Goal: Task Accomplishment & Management: Manage account settings

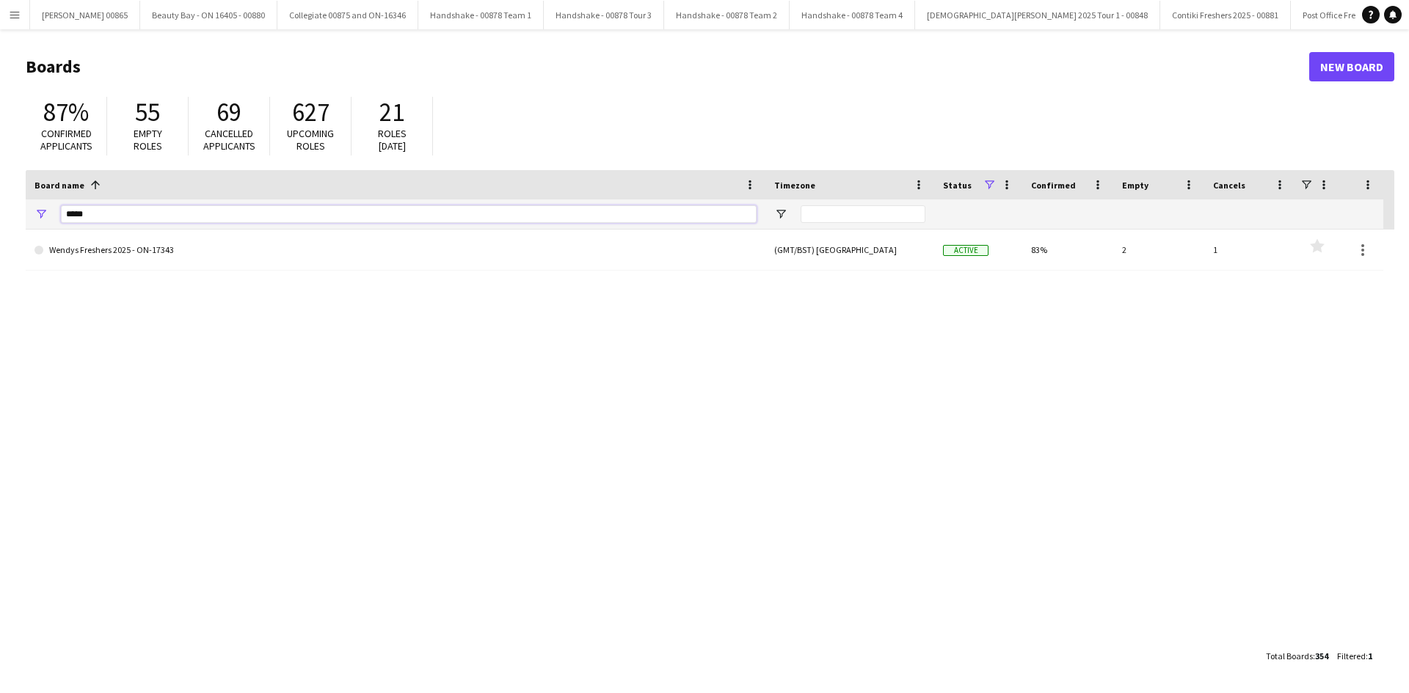
click at [106, 222] on input "*****" at bounding box center [409, 214] width 696 height 18
click at [106, 219] on input "*****" at bounding box center [409, 214] width 696 height 18
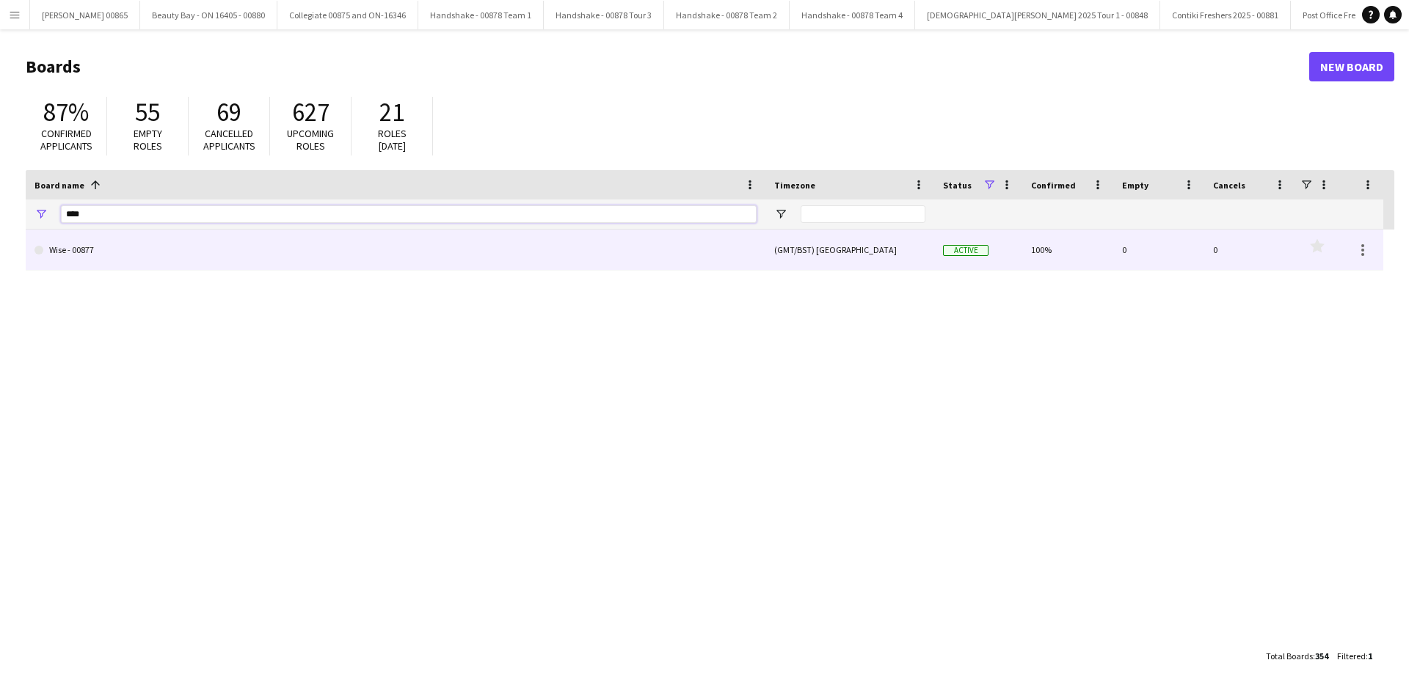
type input "****"
click at [114, 244] on link "Wise - 00877" at bounding box center [395, 250] width 722 height 41
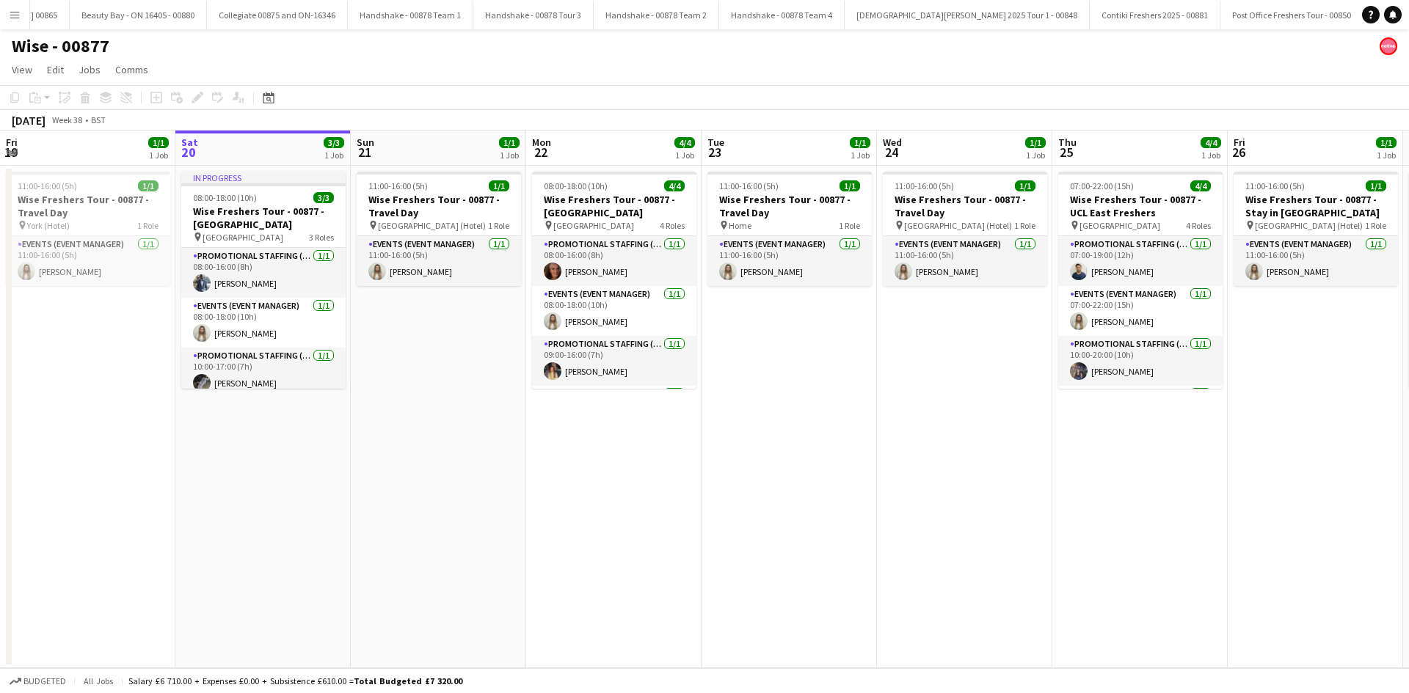
scroll to position [0, 231]
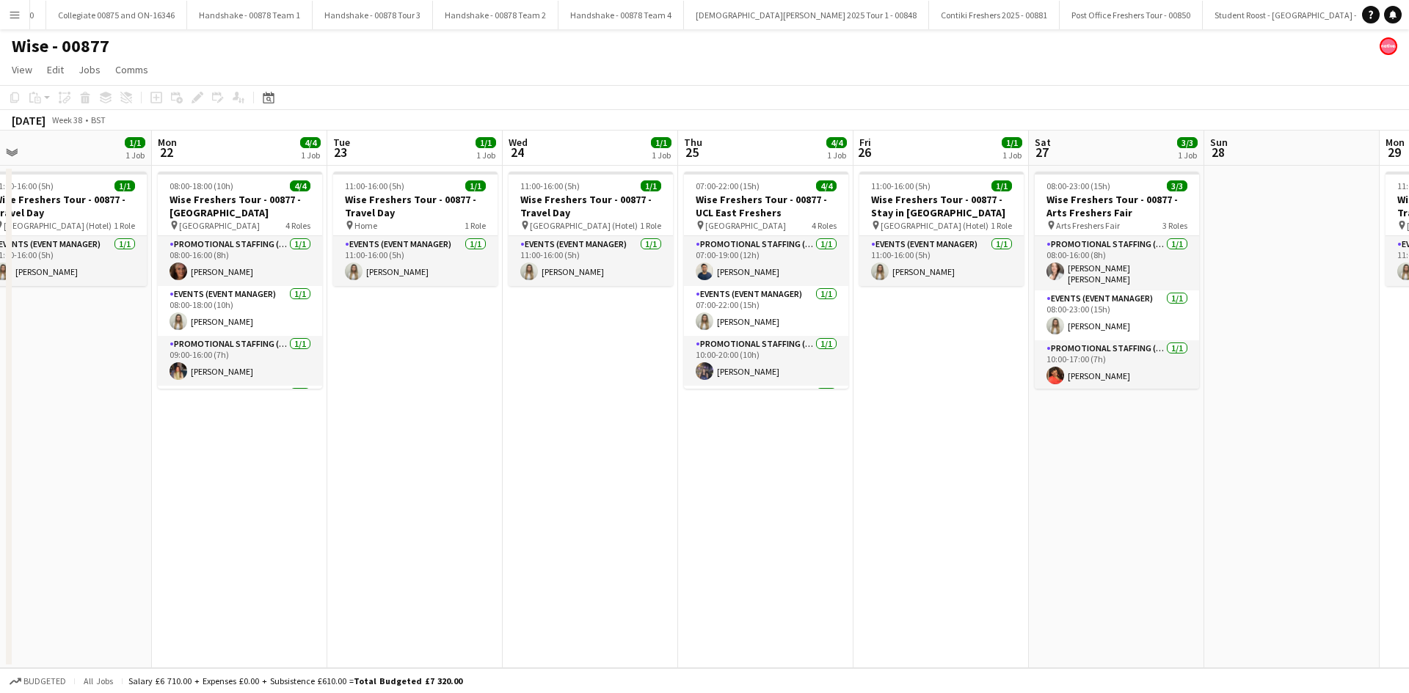
drag, startPoint x: 903, startPoint y: 387, endPoint x: 528, endPoint y: 393, distance: 375.0
click at [528, 392] on app-calendar-viewport "Fri 19 1/1 1 Job Sat 20 3/3 1 Job Sun 21 1/1 1 Job Mon 22 4/4 1 Job Tue 23 1/1 …" at bounding box center [704, 400] width 1409 height 538
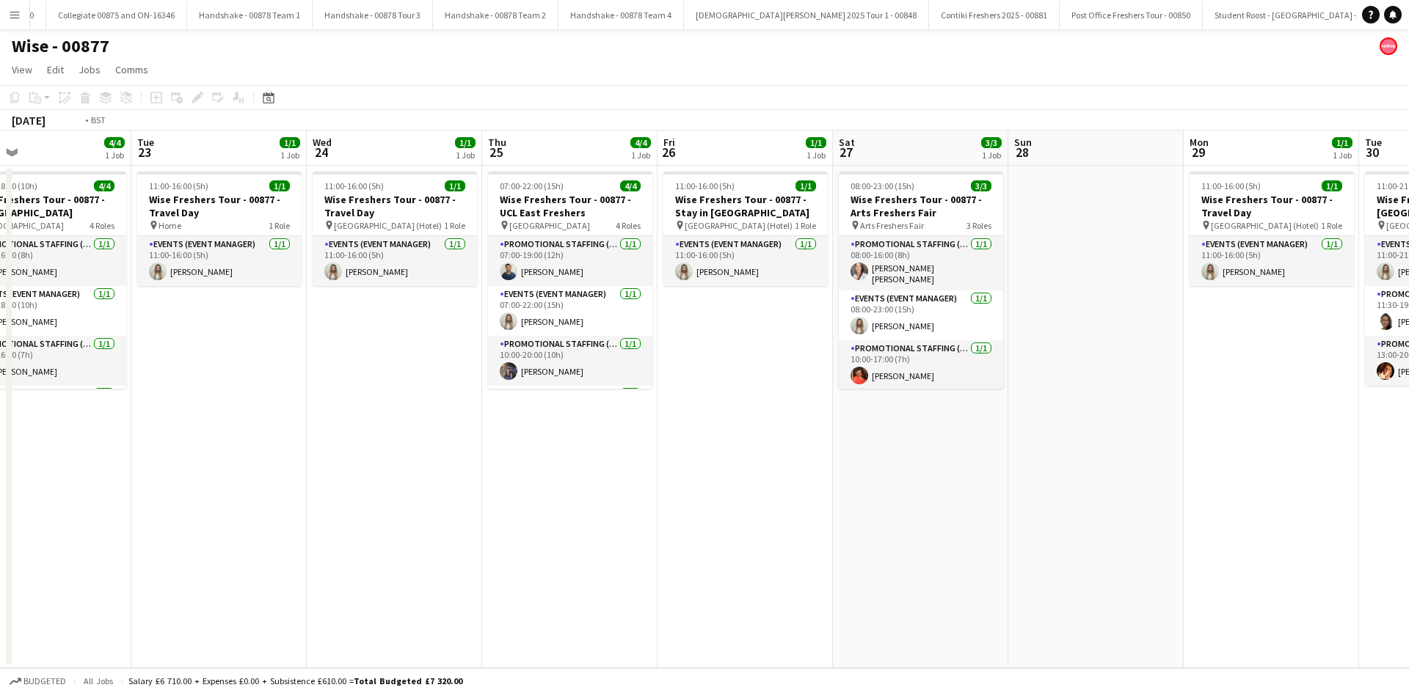
drag, startPoint x: 773, startPoint y: 437, endPoint x: 500, endPoint y: 438, distance: 273.0
click at [501, 438] on app-calendar-viewport "Fri 19 1/1 1 Job Sat 20 3/3 1 Job Sun 21 1/1 1 Job Mon 22 4/4 1 Job Tue 23 1/1 …" at bounding box center [704, 400] width 1409 height 538
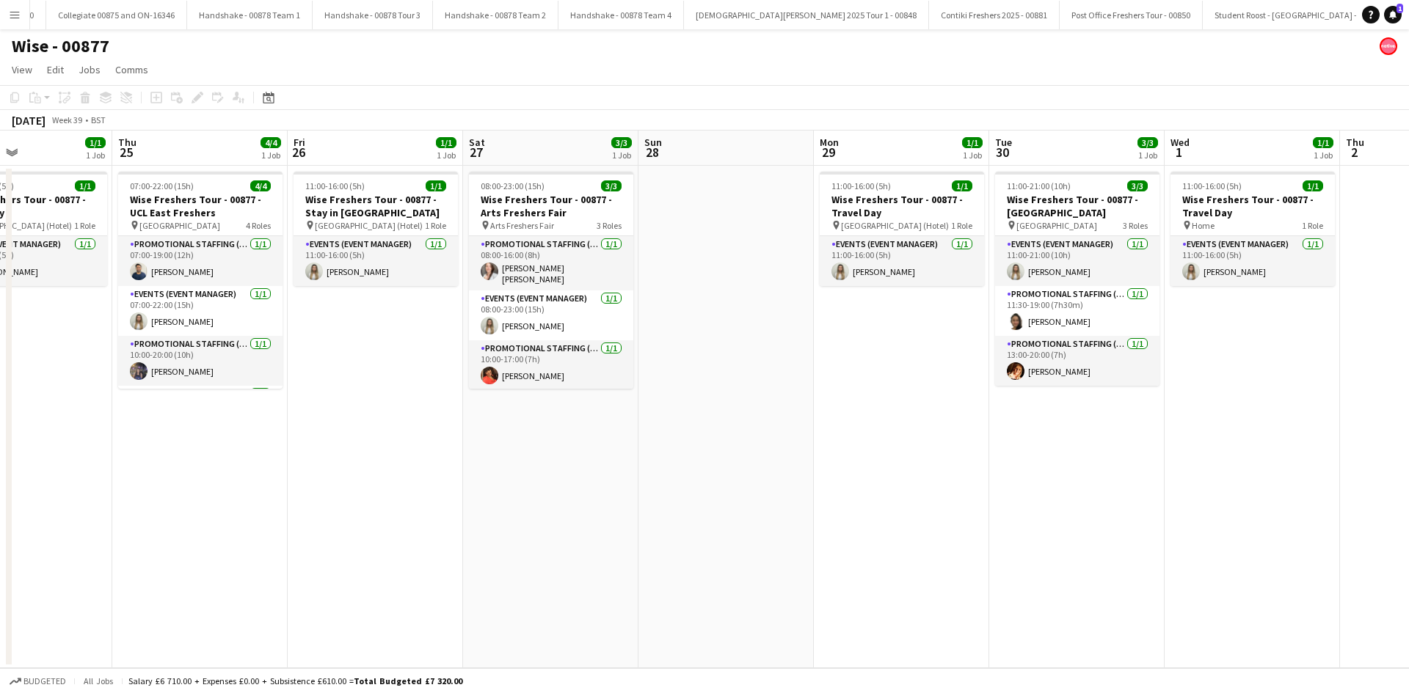
drag, startPoint x: 777, startPoint y: 445, endPoint x: 694, endPoint y: 445, distance: 82.9
click at [694, 445] on app-calendar-viewport "Mon 22 4/4 1 Job Tue 23 1/1 1 Job Wed 24 1/1 1 Job Thu 25 4/4 1 Job Fri 26 1/1 …" at bounding box center [704, 400] width 1409 height 538
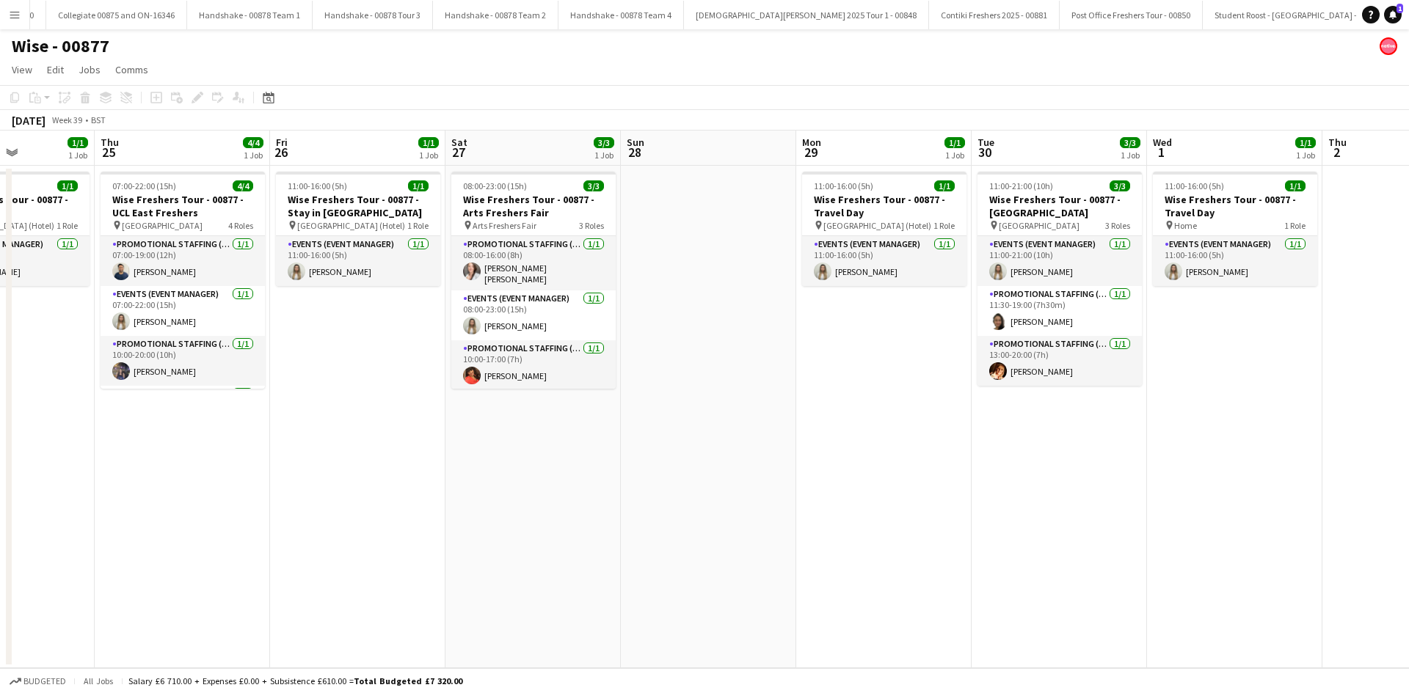
click at [1027, 480] on app-calendar-viewport "Mon 22 4/4 1 Job Tue 23 1/1 1 Job Wed 24 1/1 1 Job Thu 25 4/4 1 Job Fri 26 1/1 …" at bounding box center [704, 400] width 1409 height 538
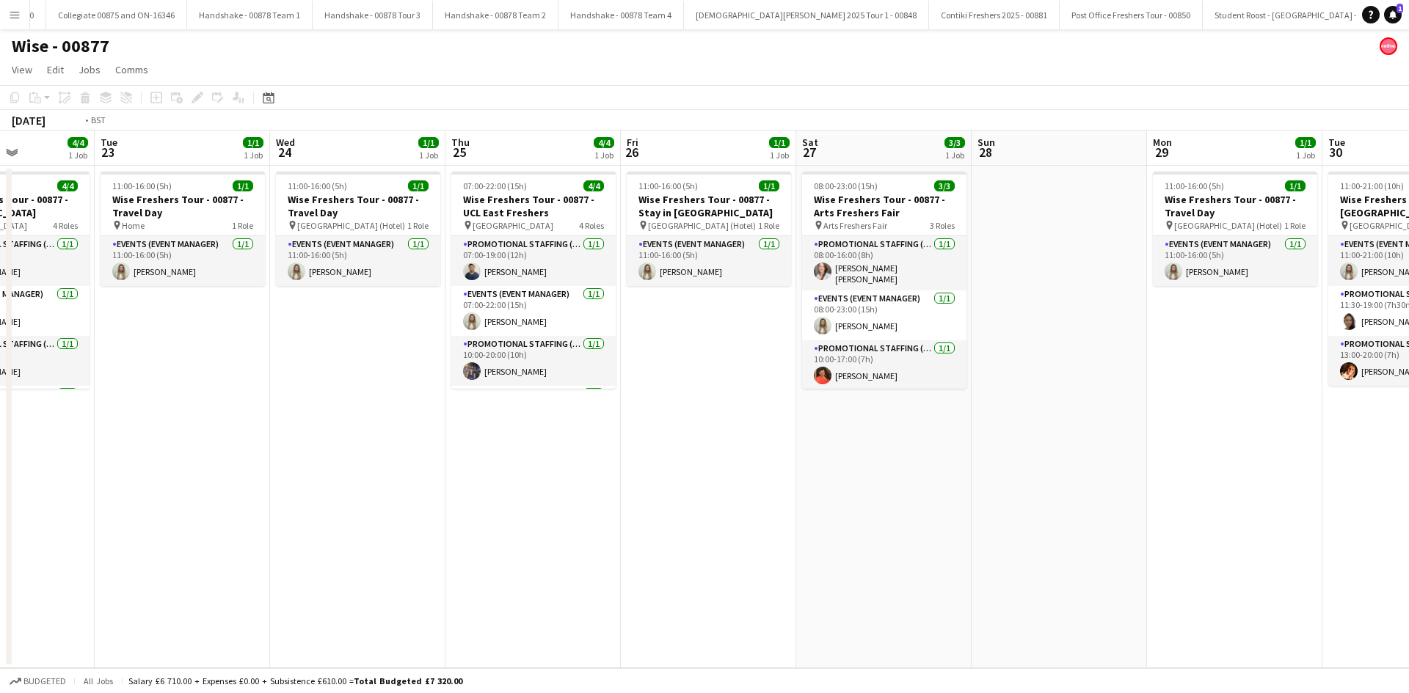
scroll to position [0, 426]
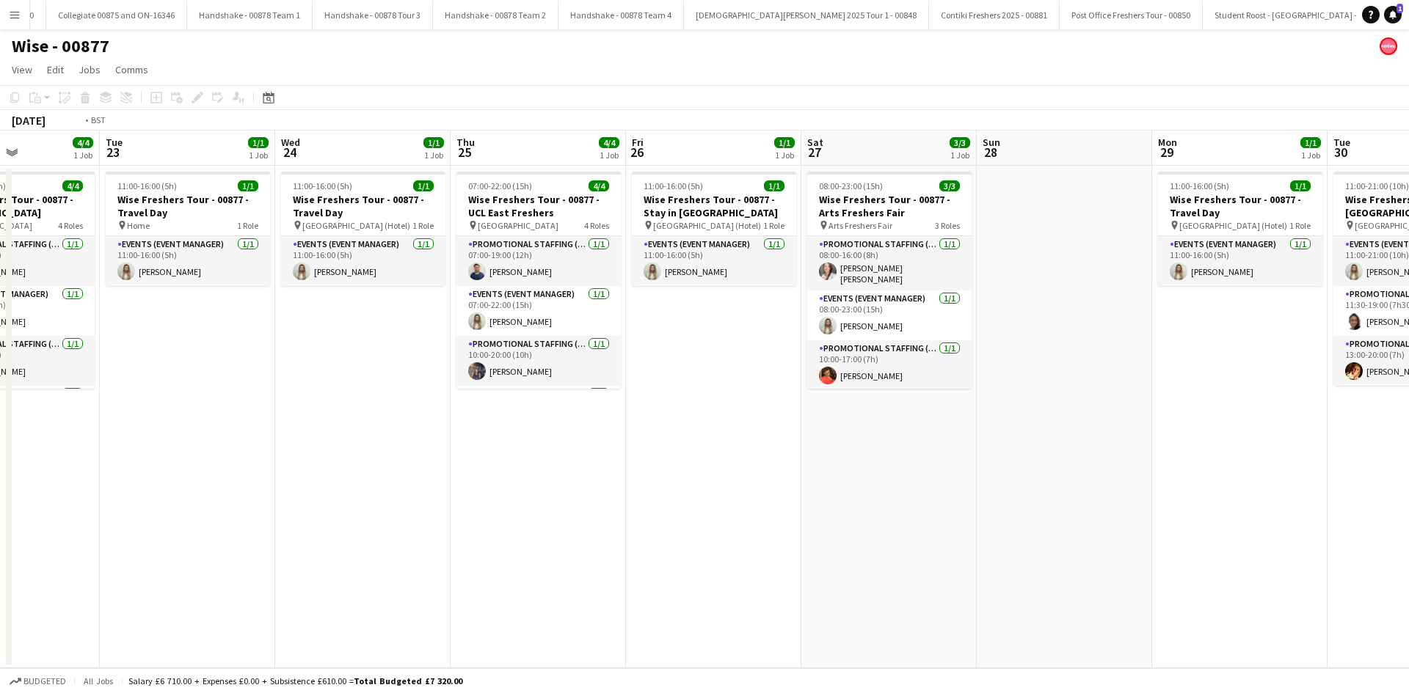
drag, startPoint x: 531, startPoint y: 477, endPoint x: 887, endPoint y: 478, distance: 355.9
click at [887, 478] on app-calendar-viewport "Sat 20 3/3 1 Job Sun 21 1/1 1 Job Mon 22 4/4 1 Job Tue 23 1/1 1 Job Wed 24 1/1 …" at bounding box center [704, 400] width 1409 height 538
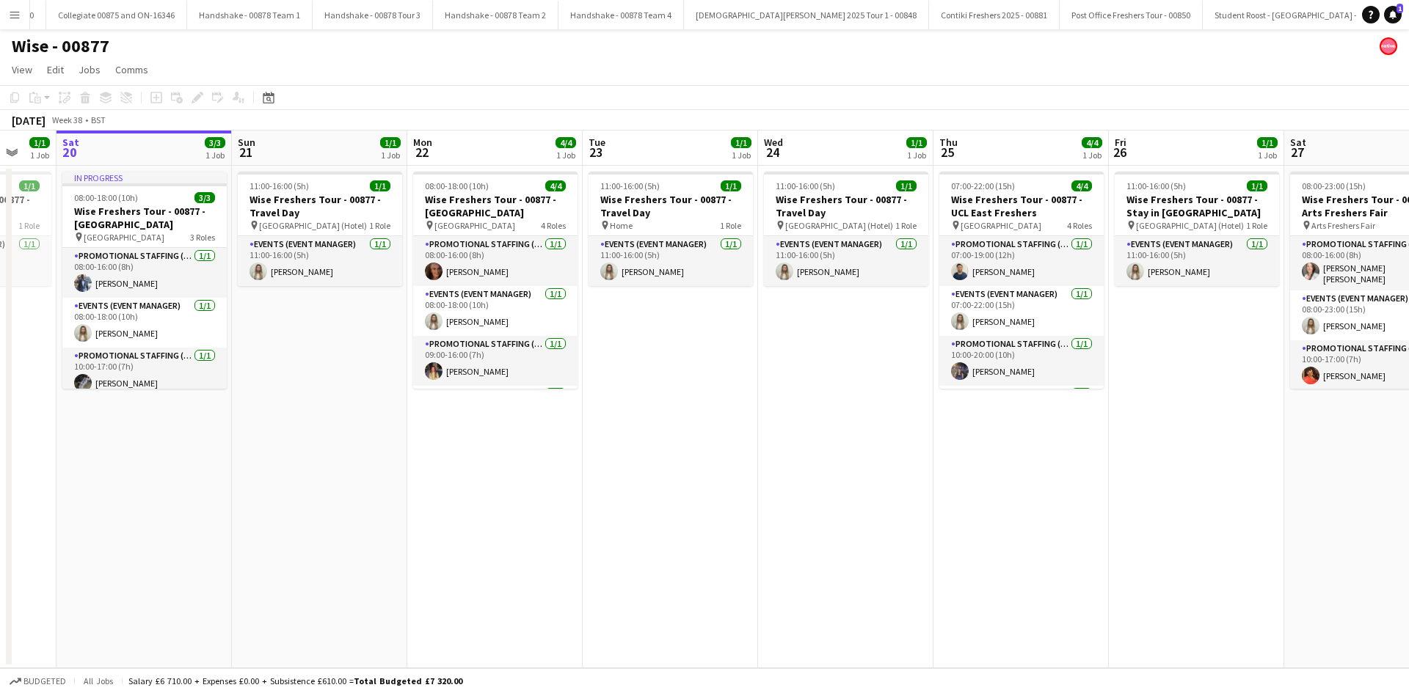
drag, startPoint x: 801, startPoint y: 479, endPoint x: 933, endPoint y: 479, distance: 132.1
click at [933, 479] on app-calendar-viewport "Thu 18 4/4 1 Job Fri 19 1/1 1 Job Sat 20 3/3 1 Job Sun 21 1/1 1 Job Mon 22 4/4 …" at bounding box center [704, 400] width 1409 height 538
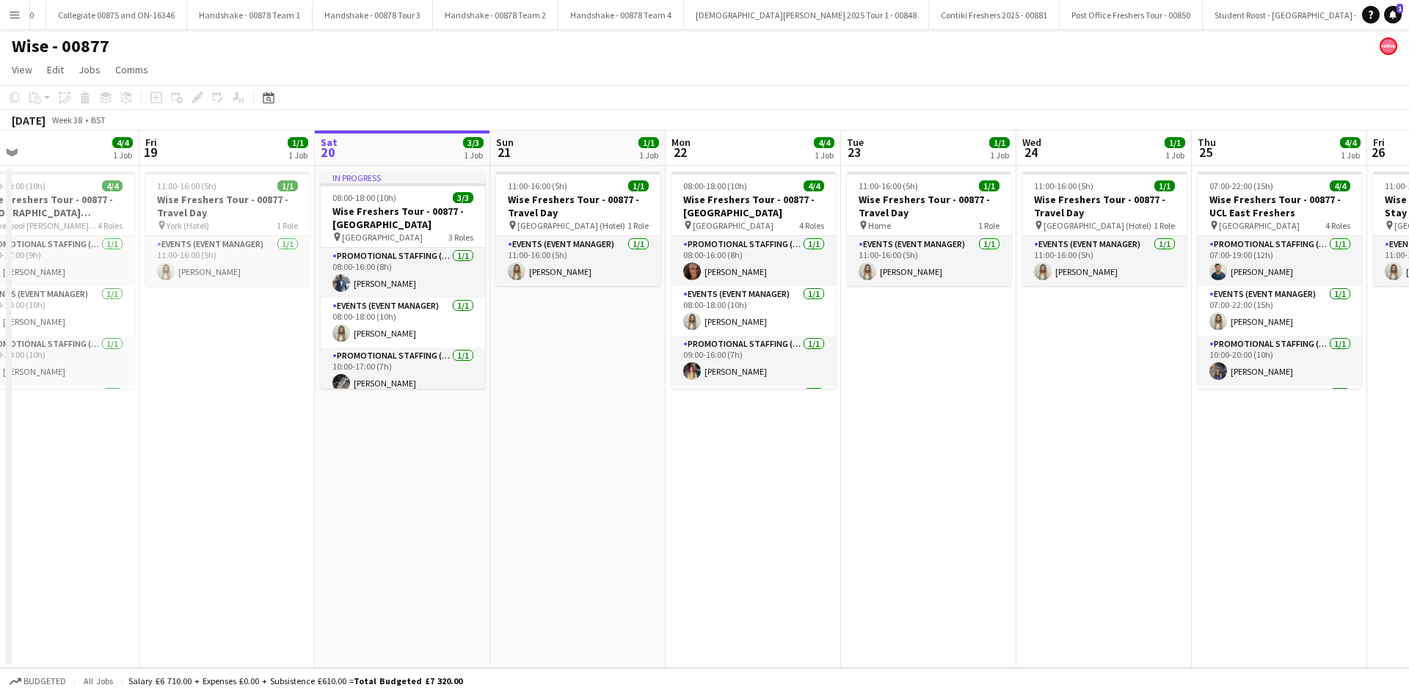
drag, startPoint x: 443, startPoint y: 503, endPoint x: 702, endPoint y: 506, distance: 258.3
click at [702, 506] on app-calendar-viewport "Tue 16 1/1 1 Job Wed 17 3/3 1 Job Thu 18 4/4 1 Job Fri 19 1/1 1 Job Sat 20 3/3 …" at bounding box center [704, 400] width 1409 height 538
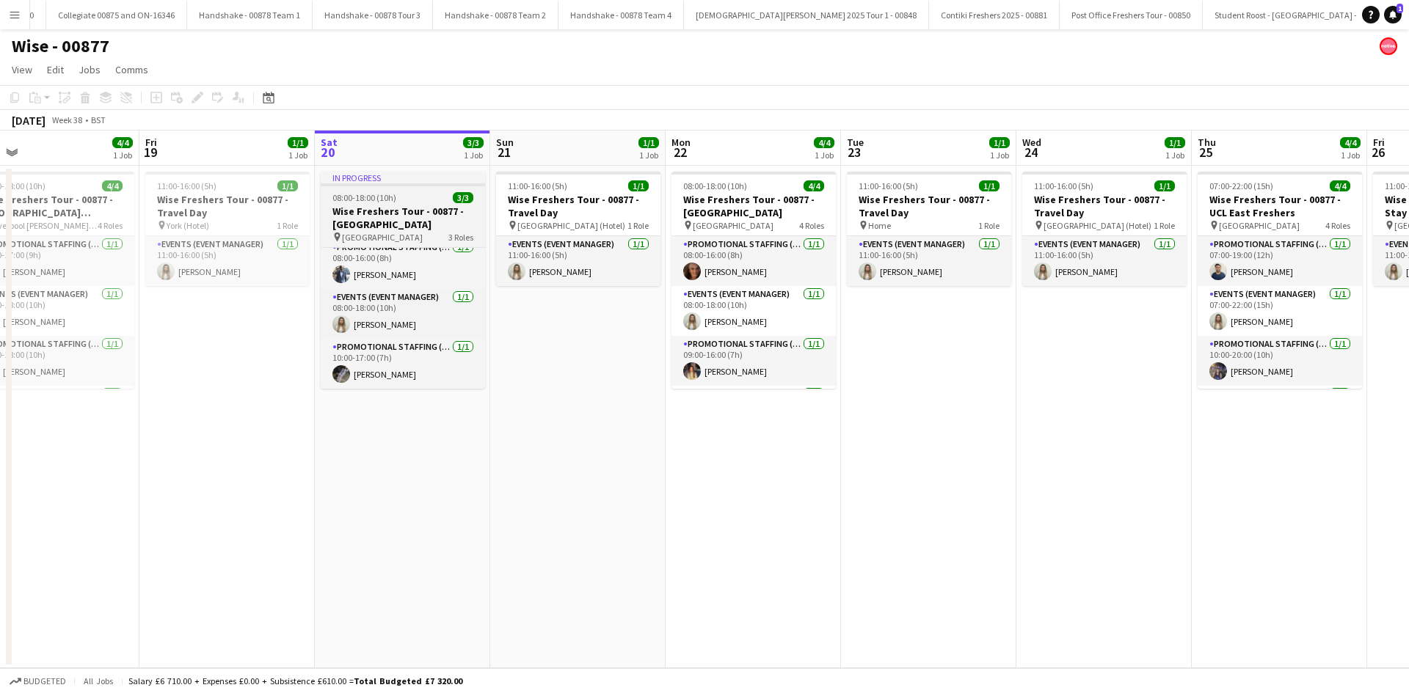
click at [379, 219] on h3 "Wise Freshers Tour - 00877 - [GEOGRAPHIC_DATA]" at bounding box center [403, 218] width 164 height 26
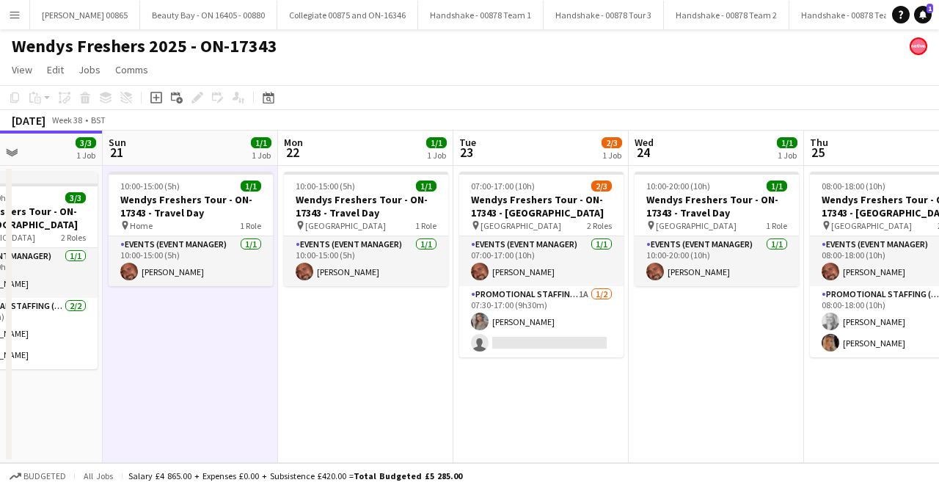
scroll to position [0, 2294]
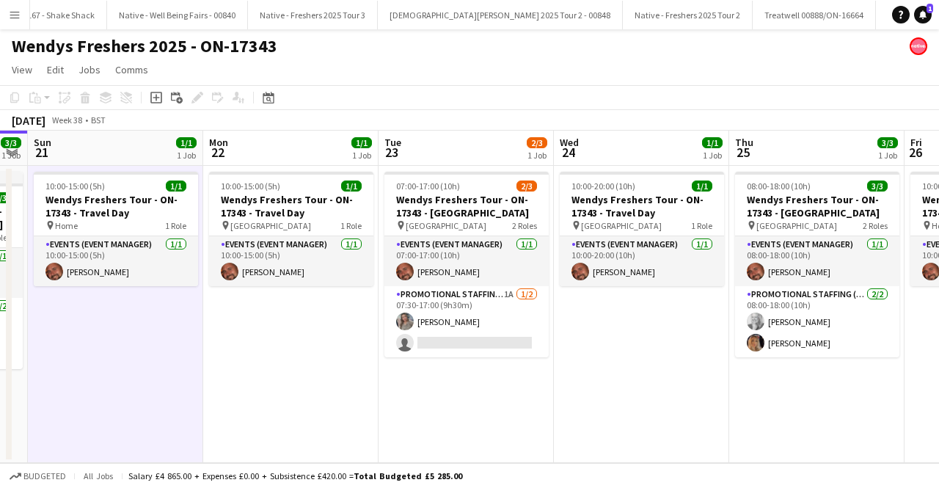
click at [398, 283] on app-calendar-viewport "Wed 17 Thu 18 1/1 1 Job Fri 19 3/3 1 Job Sat 20 3/3 1 Job Sun 21 1/1 1 Job Mon …" at bounding box center [469, 297] width 939 height 332
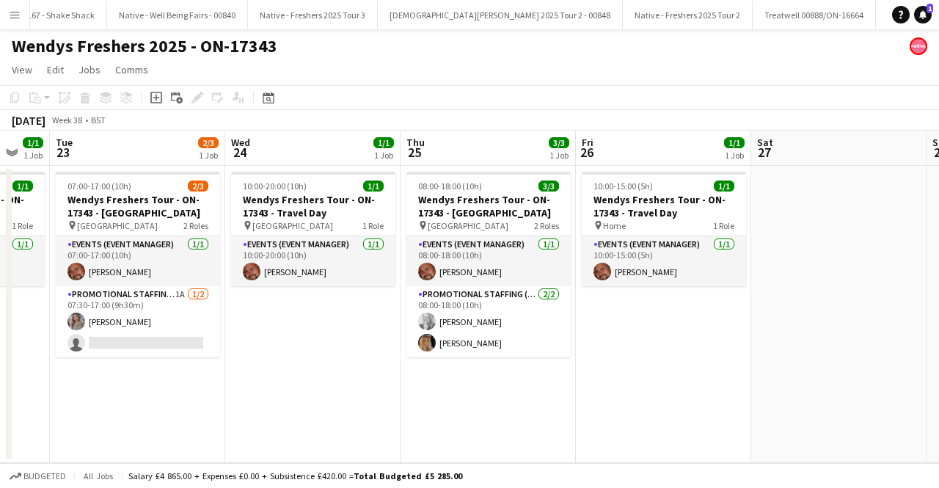
drag, startPoint x: 644, startPoint y: 321, endPoint x: 316, endPoint y: 326, distance: 328.8
click at [316, 326] on app-calendar-viewport "Fri 19 3/3 1 Job Sat 20 3/3 1 Job Sun 21 1/1 1 Job Mon 22 1/1 1 Job Tue 23 2/3 …" at bounding box center [469, 297] width 939 height 332
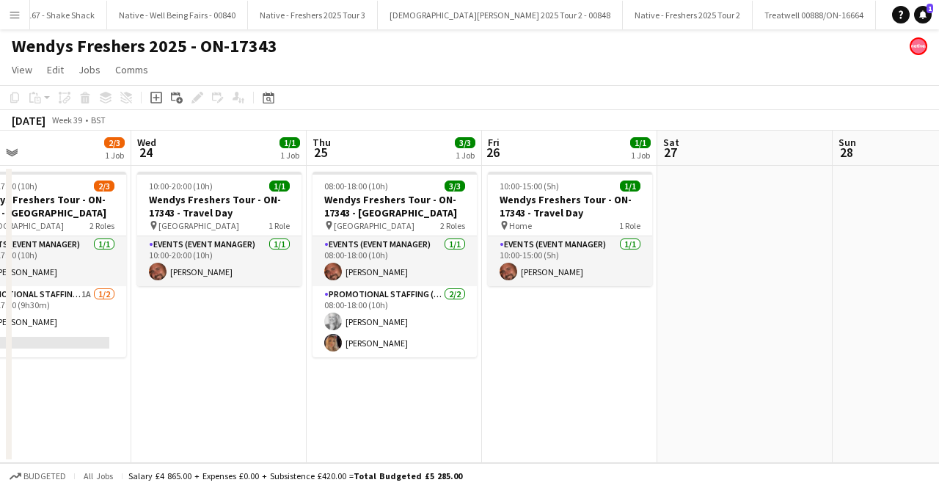
drag, startPoint x: 784, startPoint y: 343, endPoint x: 709, endPoint y: 345, distance: 74.9
click at [709, 345] on app-calendar-viewport "Sun 21 1/1 1 Job Mon 22 1/1 1 Job Tue 23 2/3 1 Job Wed 24 1/1 1 Job Thu 25 3/3 …" at bounding box center [469, 297] width 939 height 332
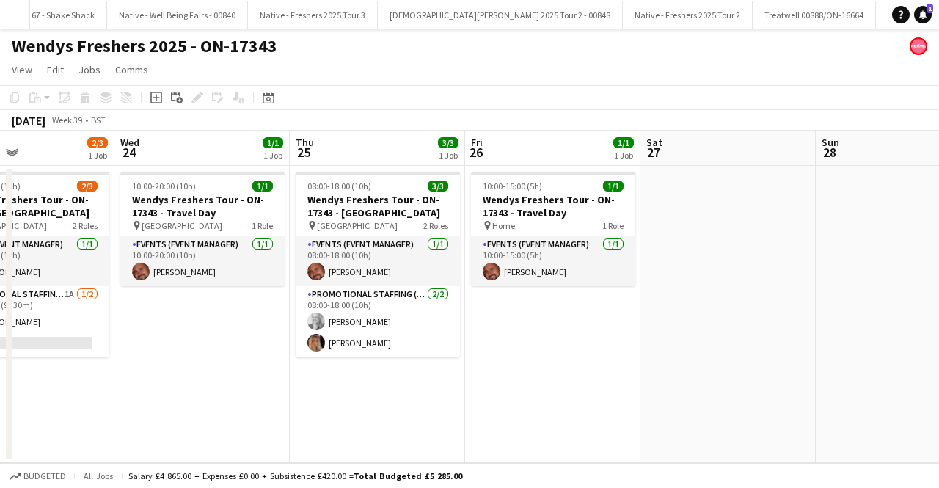
drag, startPoint x: 751, startPoint y: 330, endPoint x: 380, endPoint y: 328, distance: 371.3
click at [380, 328] on app-calendar-viewport "Sun 21 1/1 1 Job Mon 22 1/1 1 Job Tue 23 2/3 1 Job Wed 24 1/1 1 Job Thu 25 3/3 …" at bounding box center [469, 297] width 939 height 332
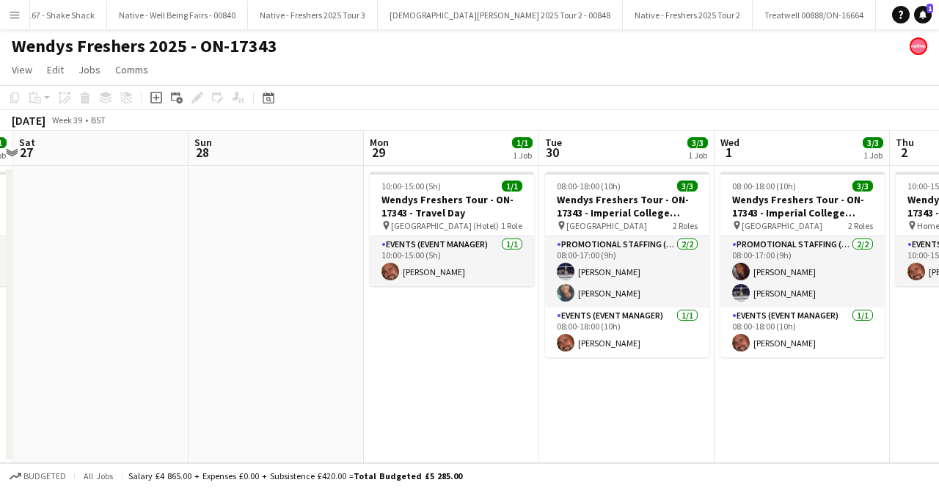
drag, startPoint x: 542, startPoint y: 328, endPoint x: 97, endPoint y: 338, distance: 444.8
click at [98, 338] on app-calendar-viewport "Tue 23 2/3 1 Job Wed 24 1/1 1 Job Thu 25 3/3 1 Job Fri 26 1/1 1 Job Sat 27 Sun …" at bounding box center [469, 297] width 939 height 332
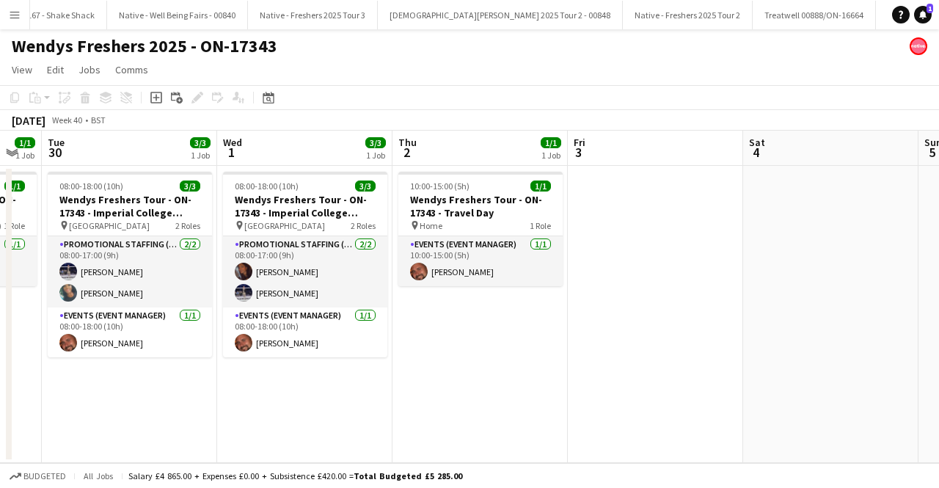
drag, startPoint x: 792, startPoint y: 360, endPoint x: 533, endPoint y: 353, distance: 259.1
click at [533, 353] on app-calendar-viewport "Sat 27 Sun 28 Mon 29 1/1 1 Job Tue 30 3/3 1 Job Wed 1 3/3 1 Job Thu 2 1/1 1 Job…" at bounding box center [469, 297] width 939 height 332
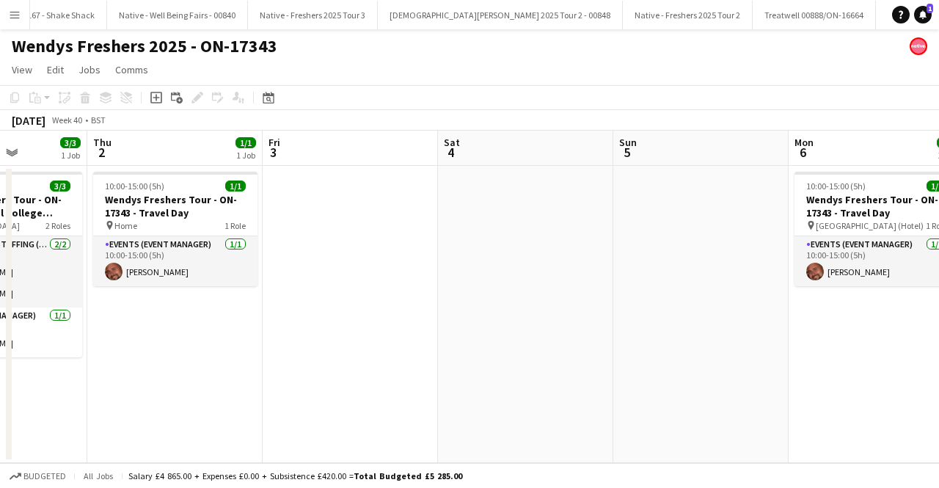
drag, startPoint x: 690, startPoint y: 348, endPoint x: 385, endPoint y: 351, distance: 305.3
click at [385, 351] on app-calendar-viewport "Mon 29 1/1 1 Job Tue 30 3/3 1 Job Wed 1 3/3 1 Job Thu 2 1/1 1 Job Fri 3 Sat 4 S…" at bounding box center [469, 297] width 939 height 332
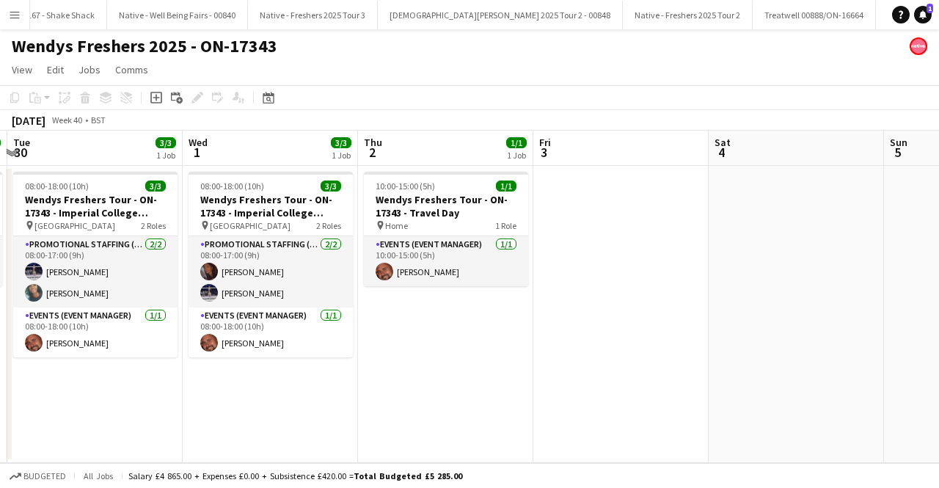
drag, startPoint x: 667, startPoint y: 351, endPoint x: 252, endPoint y: 340, distance: 415.5
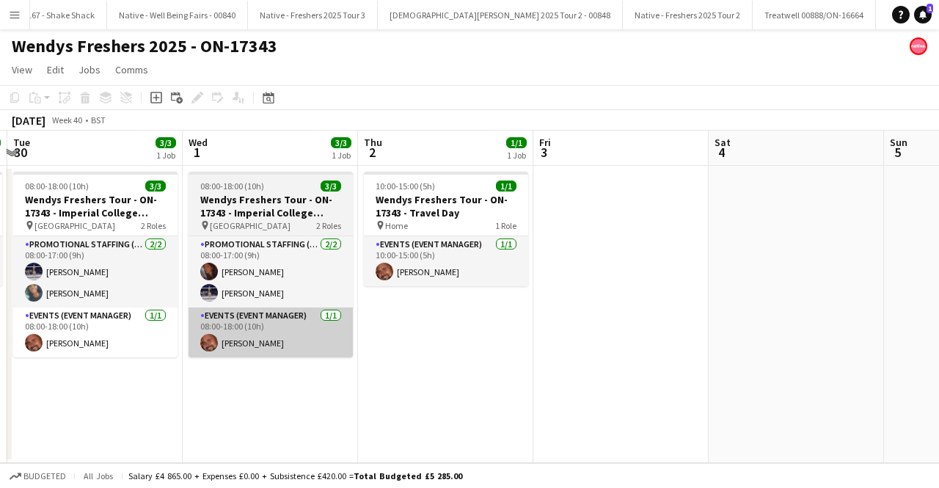
click at [939, 351] on app-calendar-viewport "Sun 28 Mon 29 1/1 1 Job Tue 30 3/3 1 Job Wed 1 3/3 1 Job Thu 2 1/1 1 Job Fri 3 …" at bounding box center [469, 297] width 939 height 332
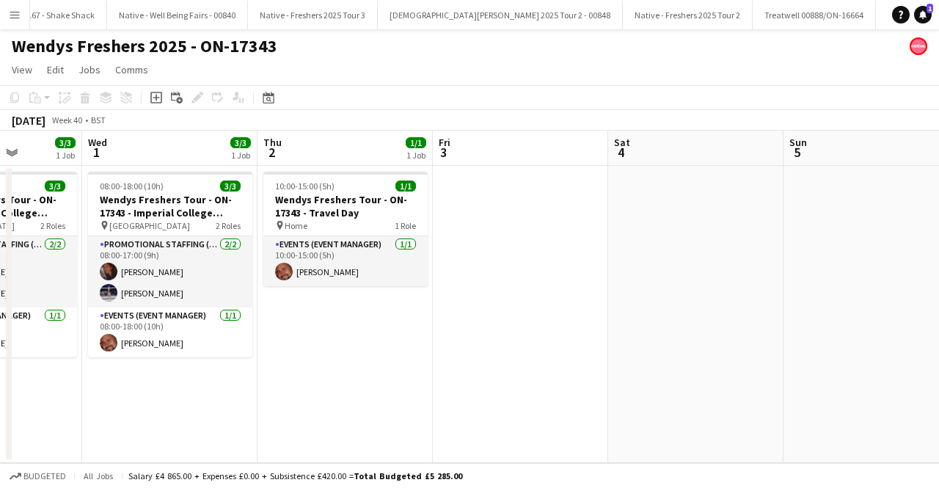
drag, startPoint x: 761, startPoint y: 281, endPoint x: 660, endPoint y: 283, distance: 100.6
click at [660, 283] on app-calendar-viewport "Sun 28 Mon 29 1/1 1 Job Tue 30 3/3 1 Job Wed 1 3/3 1 Job Thu 2 1/1 1 Job Fri 3 …" at bounding box center [469, 297] width 939 height 332
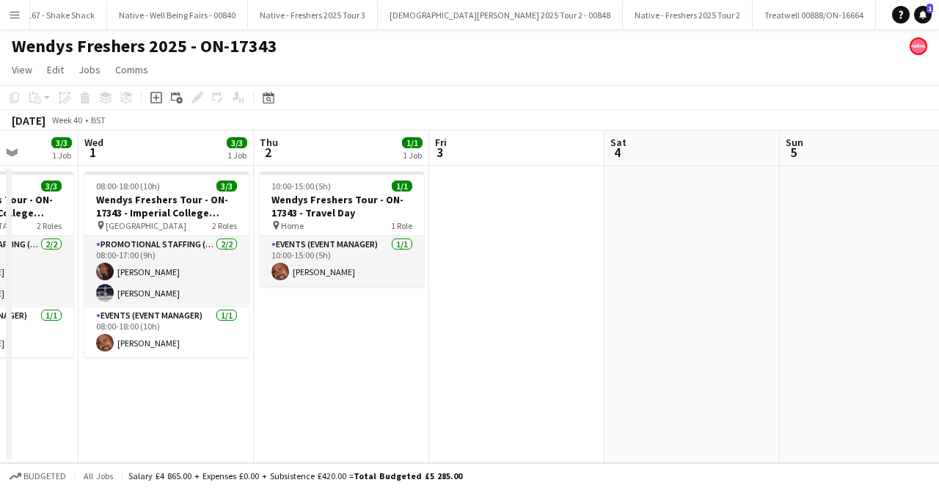
drag, startPoint x: 577, startPoint y: 287, endPoint x: 402, endPoint y: 286, distance: 174.6
click at [403, 286] on app-calendar-viewport "Sun 28 Mon 29 1/1 1 Job Tue 30 3/3 1 Job Wed 1 3/3 1 Job Thu 2 1/1 1 Job Fri 3 …" at bounding box center [469, 297] width 939 height 332
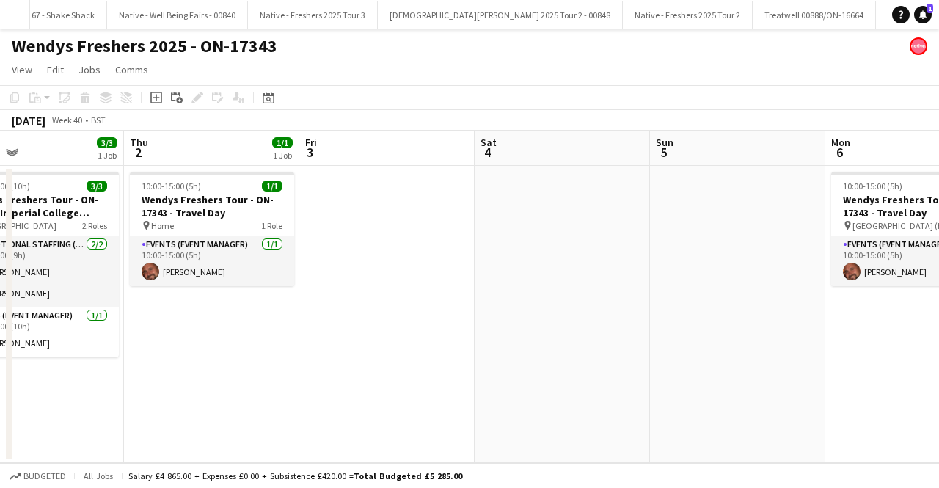
drag, startPoint x: 528, startPoint y: 289, endPoint x: 646, endPoint y: 280, distance: 118.5
click at [938, 288] on app-calendar-viewport "Mon 29 1/1 1 Job Tue 30 3/3 1 Job Wed 1 3/3 1 Job Thu 2 1/1 1 Job Fri 3 Sat 4 S…" at bounding box center [469, 297] width 939 height 332
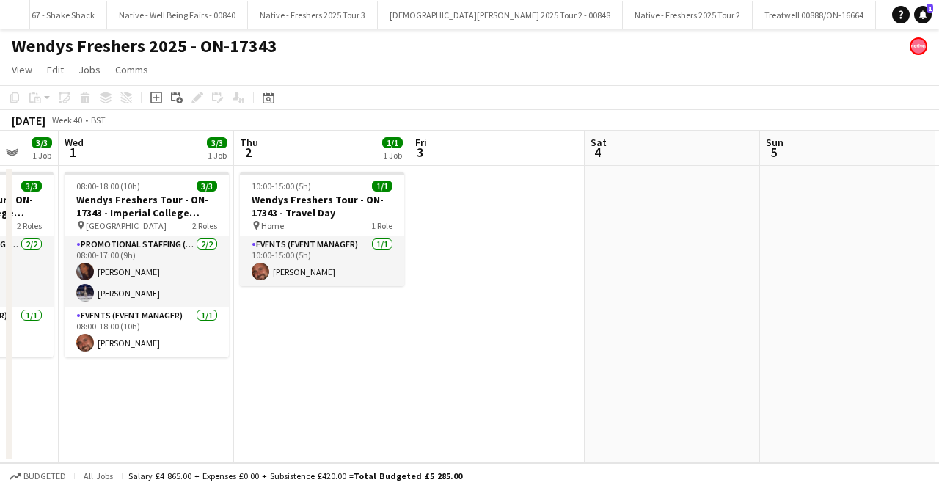
drag, startPoint x: 728, startPoint y: 285, endPoint x: 752, endPoint y: 285, distance: 24.2
click at [752, 285] on app-calendar-viewport "Sun 28 Mon 29 1/1 1 Job Tue 30 3/3 1 Job Wed 1 3/3 1 Job Thu 2 1/1 1 Job Fri 3 …" at bounding box center [469, 297] width 939 height 332
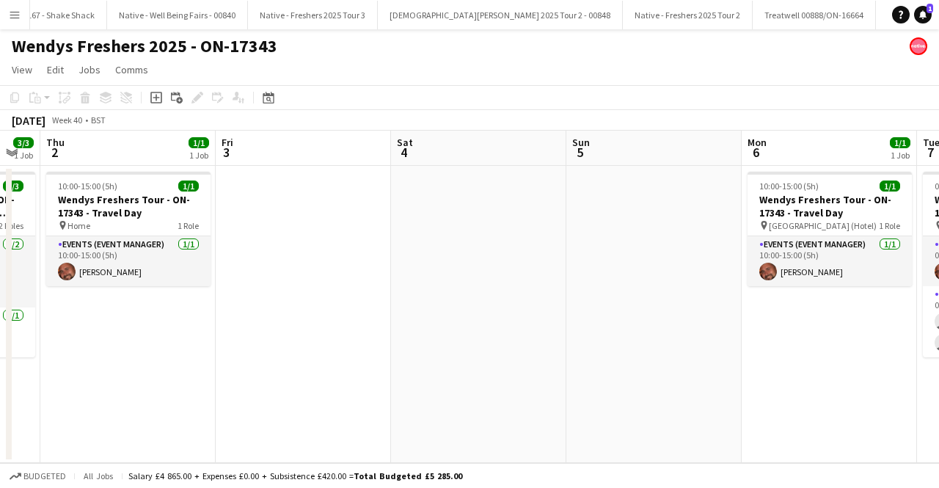
drag, startPoint x: 752, startPoint y: 285, endPoint x: 693, endPoint y: 281, distance: 59.6
click at [352, 281] on app-calendar-viewport "Mon 29 1/1 1 Job Tue 30 3/3 1 Job Wed 1 3/3 1 Job Thu 2 1/1 1 Job Fri 3 Sat 4 S…" at bounding box center [469, 297] width 939 height 332
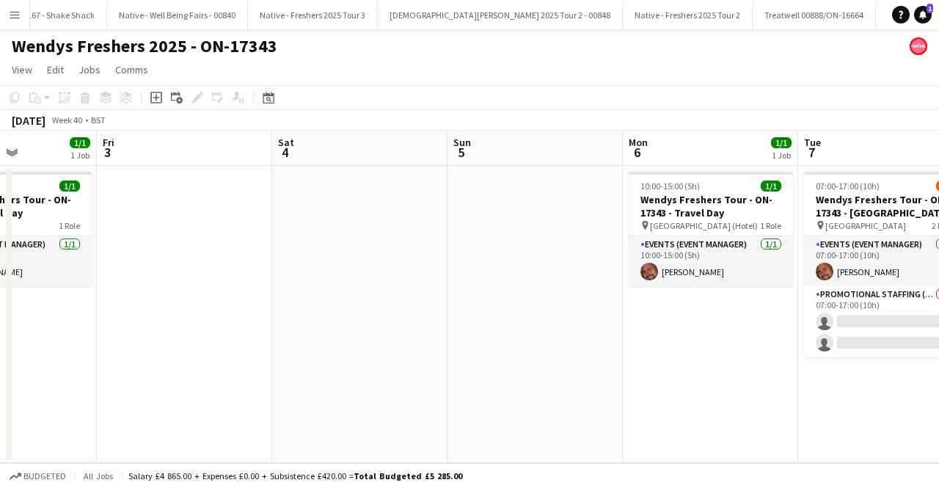
drag, startPoint x: 546, startPoint y: 280, endPoint x: 264, endPoint y: 280, distance: 281.8
click at [270, 280] on app-calendar-viewport "Mon 29 1/1 1 Job Tue 30 3/3 1 Job Wed 1 3/3 1 Job Thu 2 1/1 1 Job Fri 3 Sat 4 S…" at bounding box center [469, 297] width 939 height 332
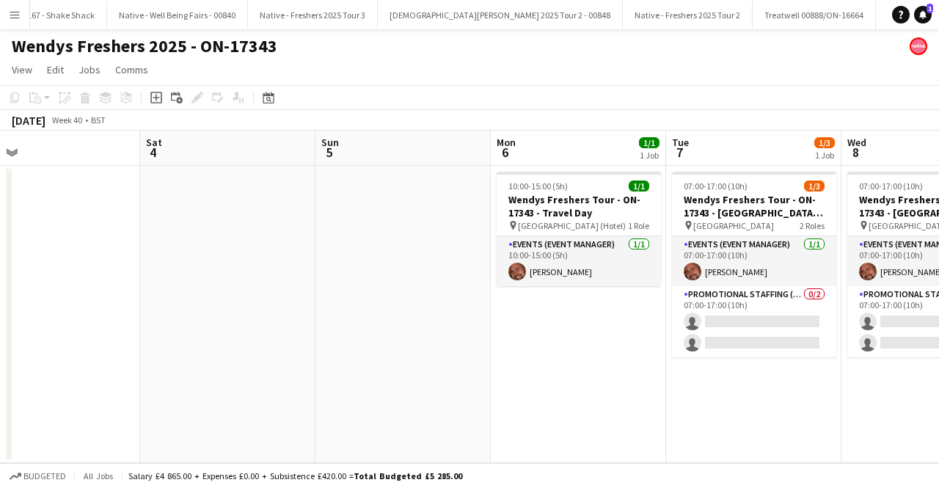
drag, startPoint x: 340, startPoint y: 316, endPoint x: 209, endPoint y: 319, distance: 130.7
click at [209, 319] on app-calendar-viewport "Wed 1 3/3 1 Job Thu 2 1/1 1 Job Fri 3 Sat 4 Sun 5 Mon 6 1/1 1 Job Tue 7 1/3 1 J…" at bounding box center [469, 297] width 939 height 332
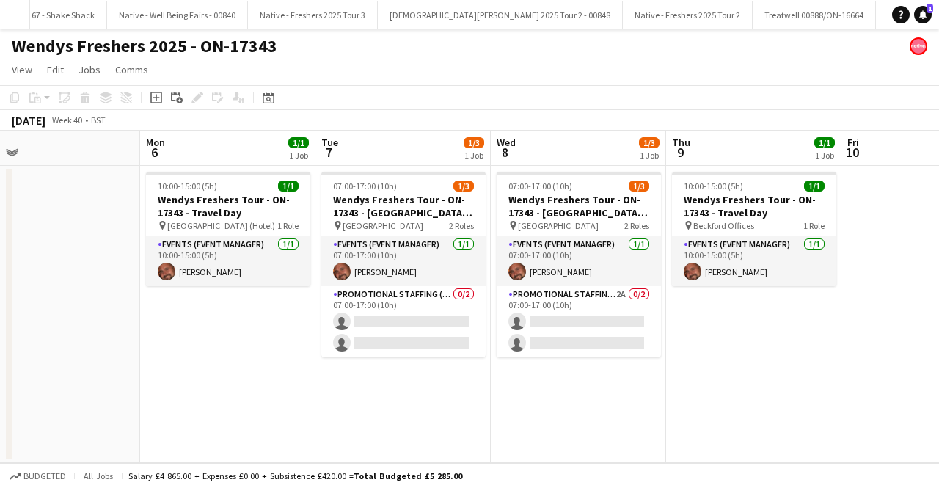
scroll to position [0, 392]
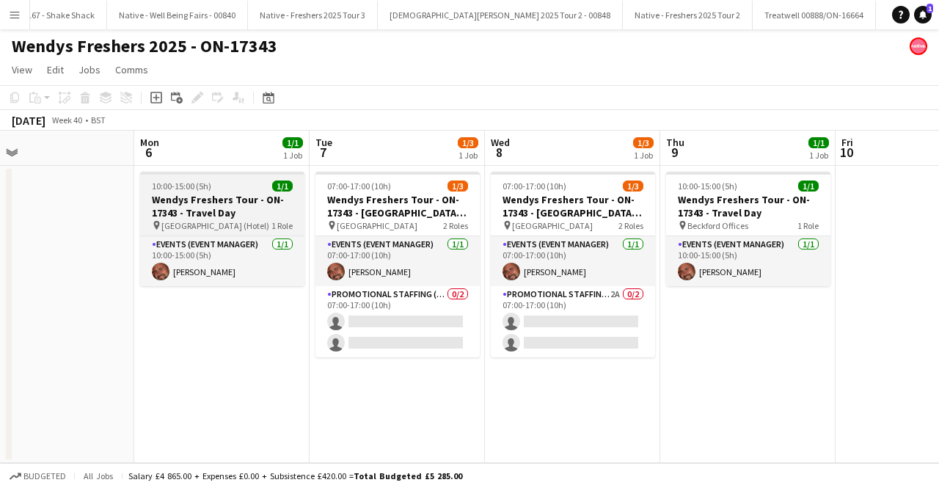
click at [229, 236] on div "Events (Event Manager) 1/1 10:00-15:00 (5h) Bradley Walker" at bounding box center [222, 261] width 164 height 51
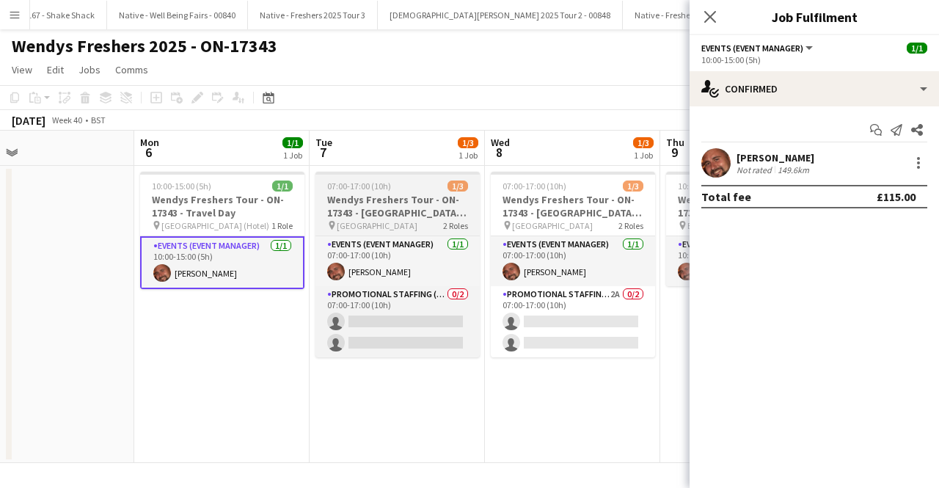
click at [357, 212] on h3 "Wendys Freshers Tour - ON-17343 - Cambridge University Day 1" at bounding box center [398, 206] width 164 height 26
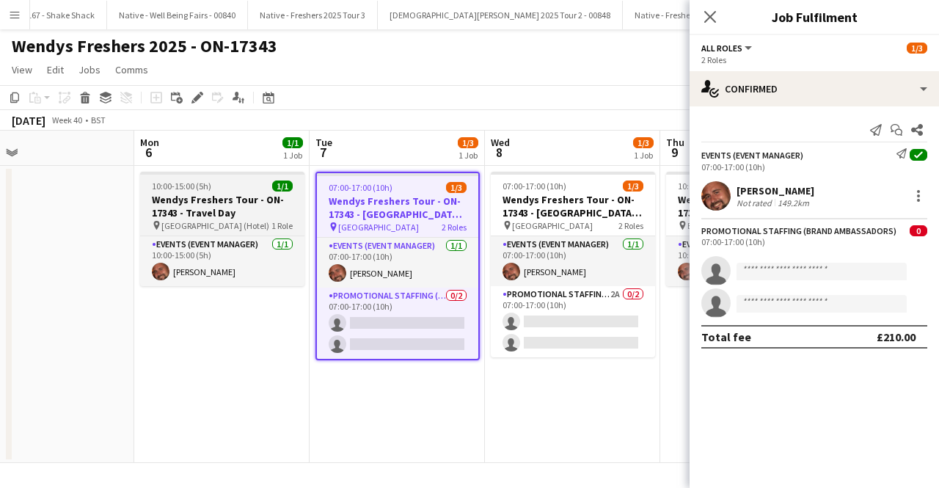
click at [186, 219] on h3 "Wendys Freshers Tour - ON-17343 - Travel Day" at bounding box center [222, 206] width 164 height 26
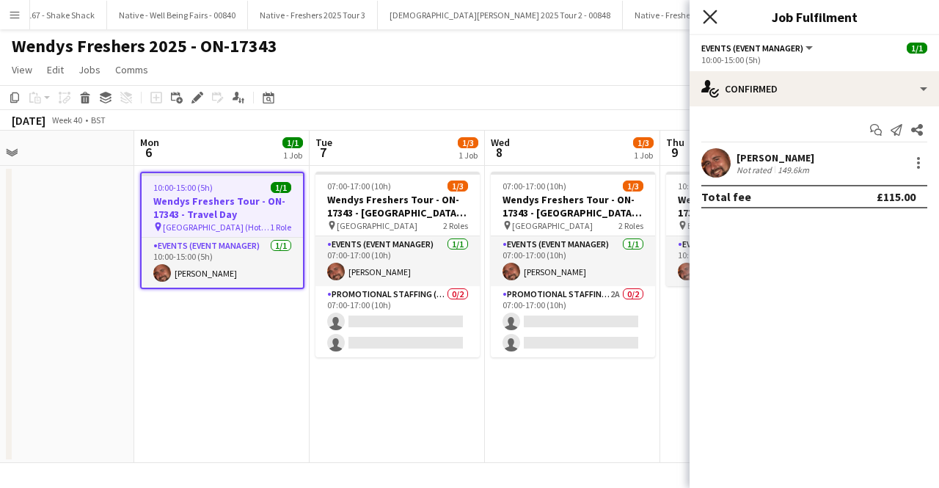
click at [716, 11] on icon at bounding box center [710, 17] width 14 height 14
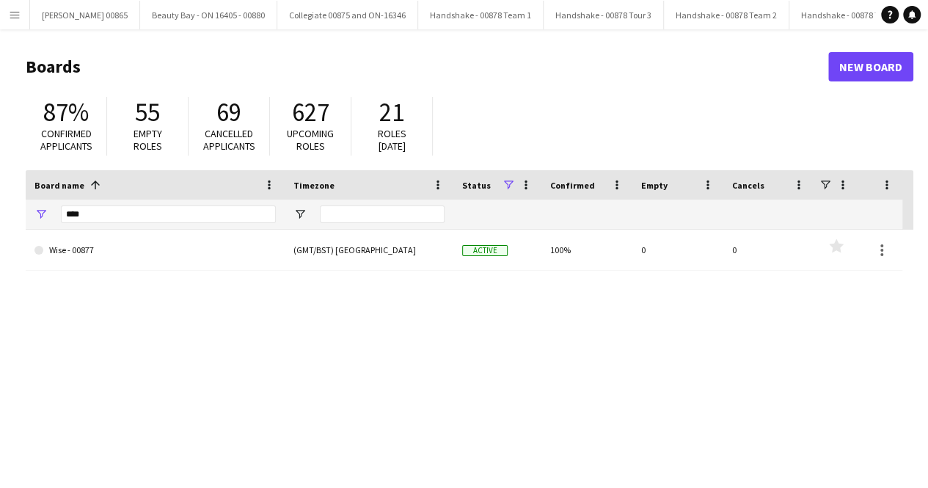
click at [182, 225] on div "****" at bounding box center [168, 214] width 215 height 29
click at [181, 216] on input "****" at bounding box center [168, 214] width 215 height 18
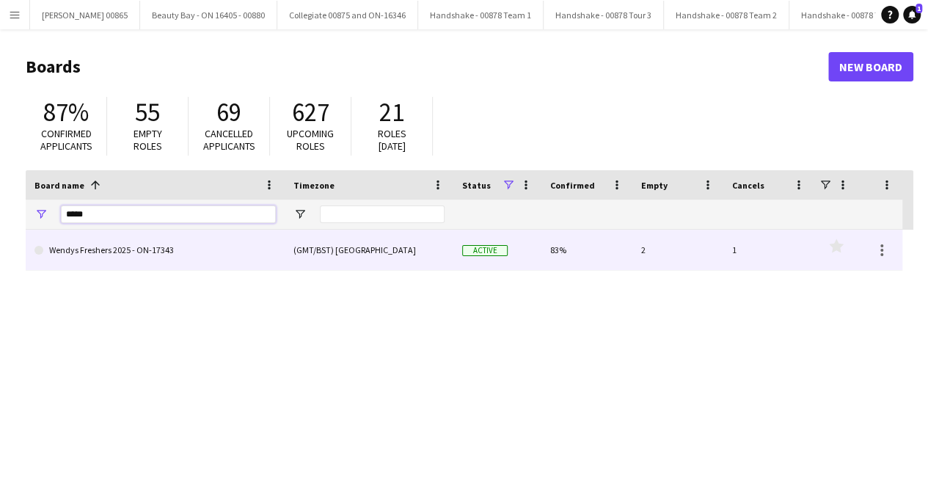
type input "*****"
click at [133, 247] on link "Wendys Freshers 2025 - ON-17343" at bounding box center [154, 250] width 241 height 41
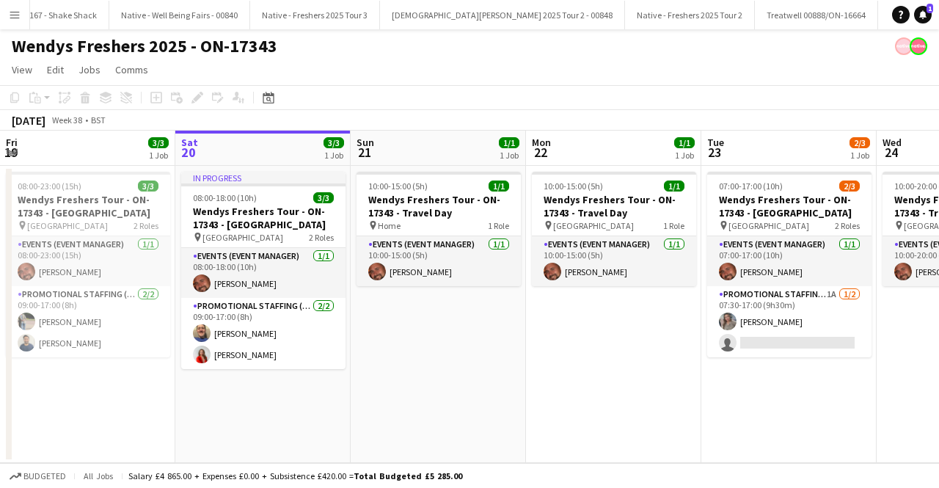
scroll to position [0, 2294]
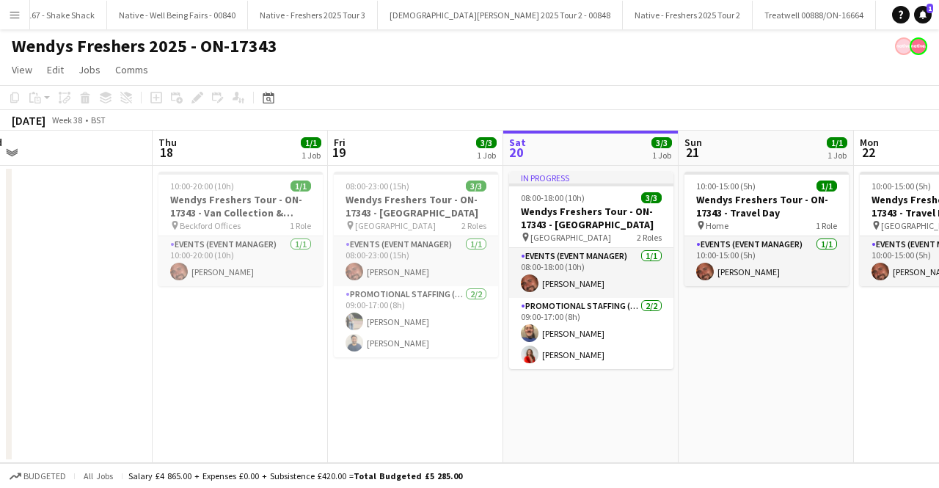
drag, startPoint x: 727, startPoint y: 335, endPoint x: 807, endPoint y: 335, distance: 80.0
click at [807, 335] on app-calendar-viewport "Mon 15 Tue 16 Wed 17 Thu 18 1/1 1 Job Fri 19 3/3 1 Job Sat 20 3/3 1 Job Sun 21 …" at bounding box center [469, 297] width 939 height 332
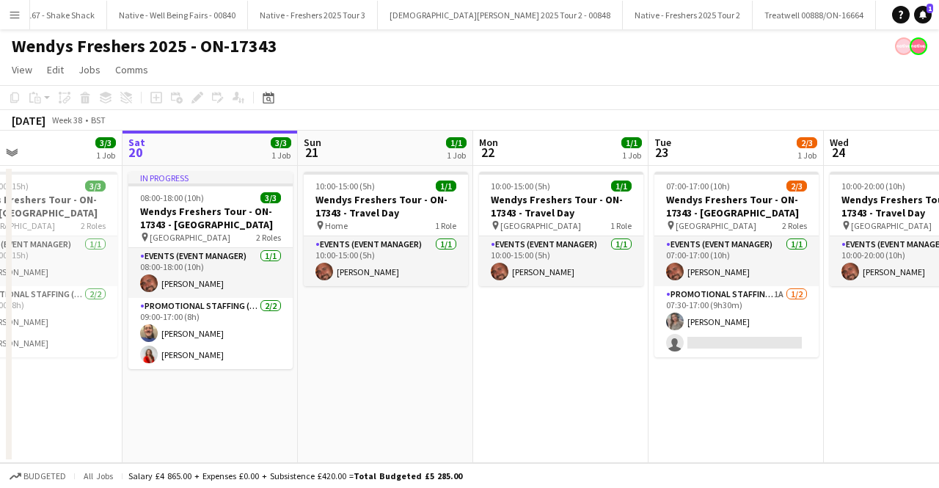
drag, startPoint x: 787, startPoint y: 355, endPoint x: 220, endPoint y: 357, distance: 566.5
click at [220, 357] on app-calendar-viewport "Wed 17 Thu 18 1/1 1 Job Fri 19 3/3 1 Job Sat 20 3/3 1 Job Sun 21 1/1 1 Job Mon …" at bounding box center [469, 297] width 939 height 332
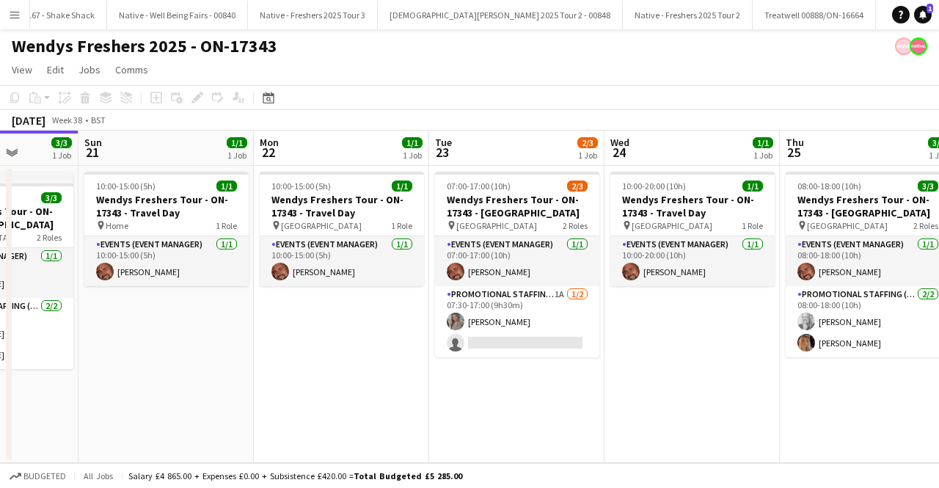
scroll to position [0, 629]
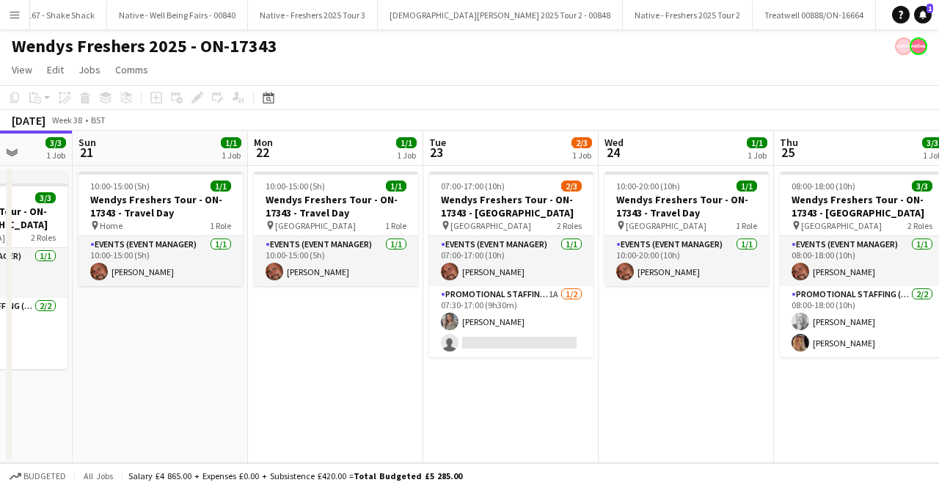
drag, startPoint x: 361, startPoint y: 374, endPoint x: 291, endPoint y: 374, distance: 69.7
click at [291, 374] on app-calendar-viewport "Wed 17 Thu 18 1/1 1 Job Fri 19 3/3 1 Job Sat 20 3/3 1 Job Sun 21 1/1 1 Job Mon …" at bounding box center [469, 297] width 939 height 332
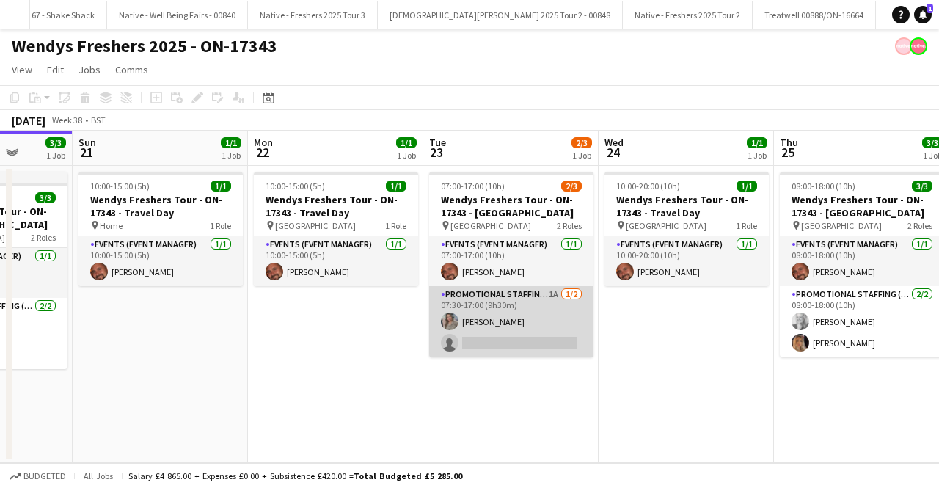
click at [508, 306] on app-card-role "Promotional Staffing (Brand Ambassadors) 1A 1/2 07:30-17:00 (9h30m) Eima Karim …" at bounding box center [511, 321] width 164 height 71
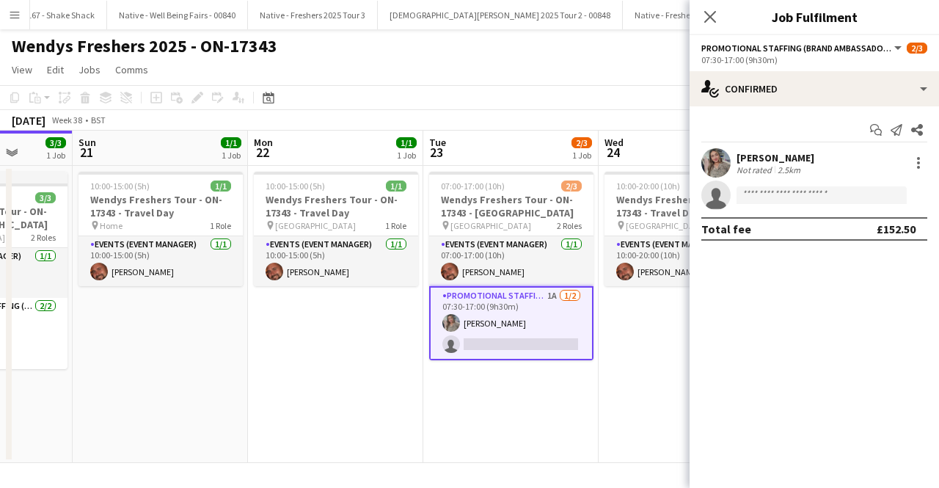
click at [781, 169] on div "2.5km" at bounding box center [789, 169] width 29 height 11
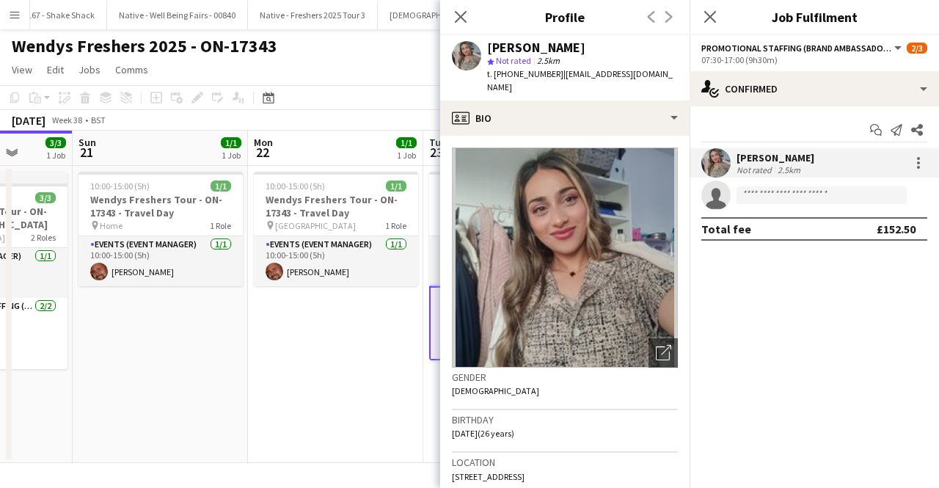
click at [382, 353] on app-date-cell "10:00-15:00 (5h) 1/1 Wendys Freshers Tour - ON-17343 - Travel Day pin Leeds 1 R…" at bounding box center [335, 314] width 175 height 297
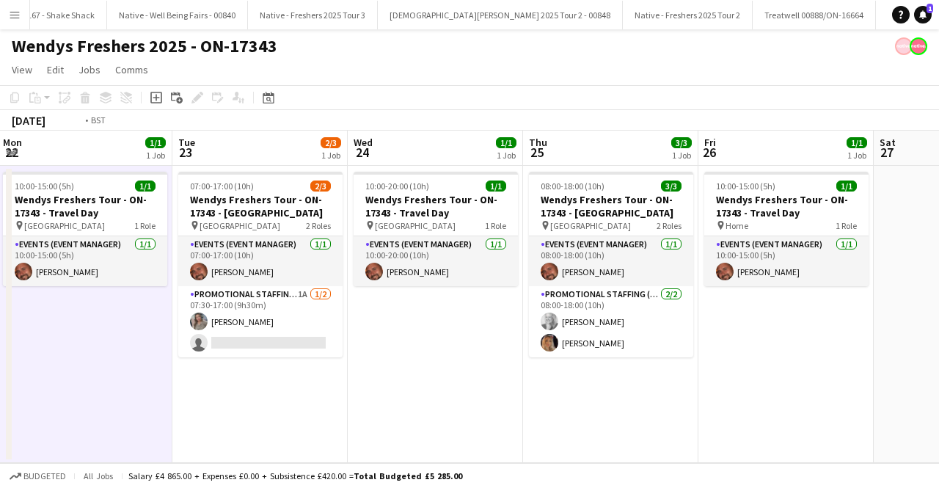
drag, startPoint x: 597, startPoint y: 334, endPoint x: 373, endPoint y: 337, distance: 223.8
click at [372, 337] on app-calendar-viewport "Fri 19 3/3 1 Job Sat 20 3/3 1 Job Sun 21 1/1 1 Job Mon 22 1/1 1 Job Tue 23 2/3 …" at bounding box center [469, 297] width 939 height 332
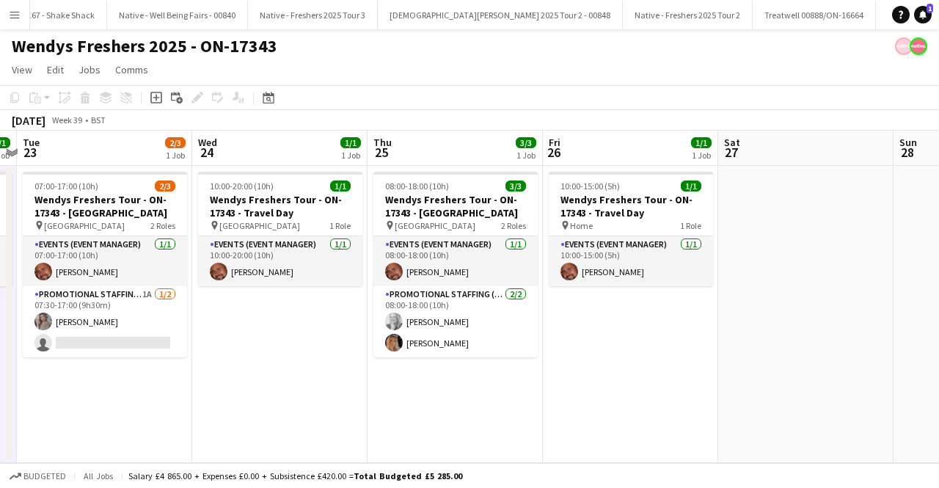
drag, startPoint x: 547, startPoint y: 360, endPoint x: 376, endPoint y: 360, distance: 171.0
click at [377, 360] on app-calendar-viewport "Fri 19 3/3 1 Job Sat 20 3/3 1 Job Sun 21 1/1 1 Job Mon 22 1/1 1 Job Tue 23 2/3 …" at bounding box center [469, 297] width 939 height 332
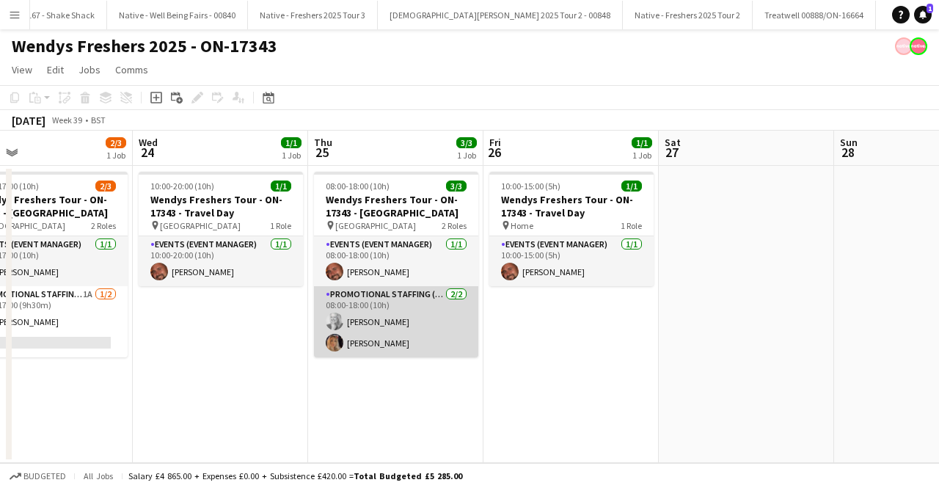
click at [362, 322] on app-card-role "Promotional Staffing (Brand Ambassadors) 2/2 08:00-18:00 (10h) Elizabeth Norton…" at bounding box center [396, 321] width 164 height 71
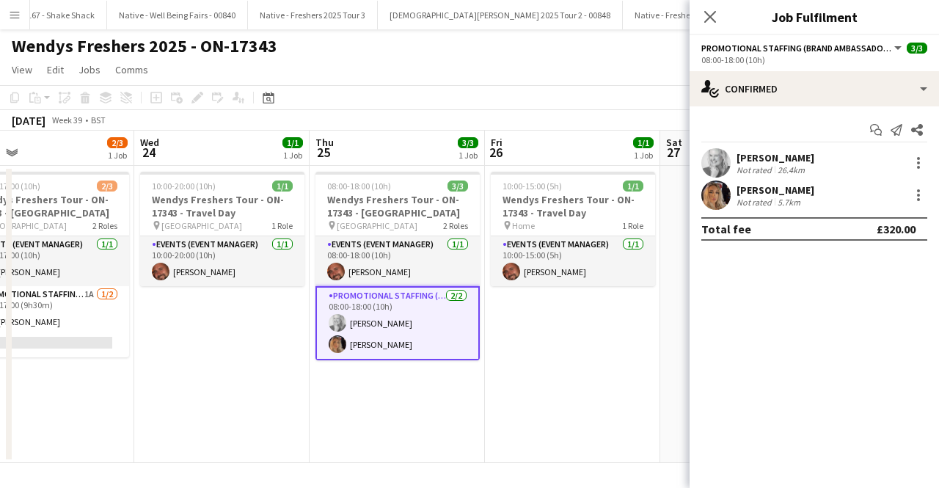
click at [770, 146] on div "Start chat Send notification Share Elizabeth Norton Not rated 26.4km Bethany Mc…" at bounding box center [814, 179] width 249 height 146
click at [775, 167] on div "26.4km" at bounding box center [791, 169] width 33 height 11
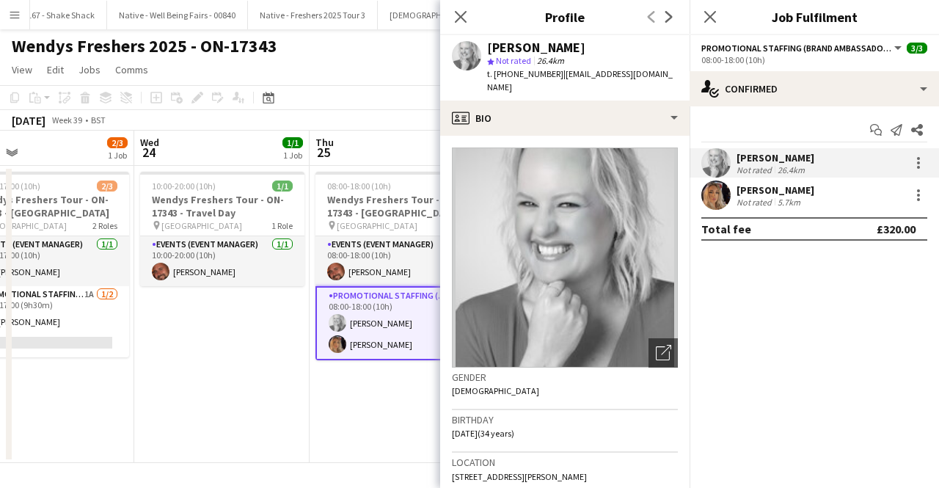
click at [364, 343] on app-card-role "Promotional Staffing (Brand Ambassadors) 2/2 08:00-18:00 (10h) Elizabeth Norton…" at bounding box center [398, 323] width 164 height 74
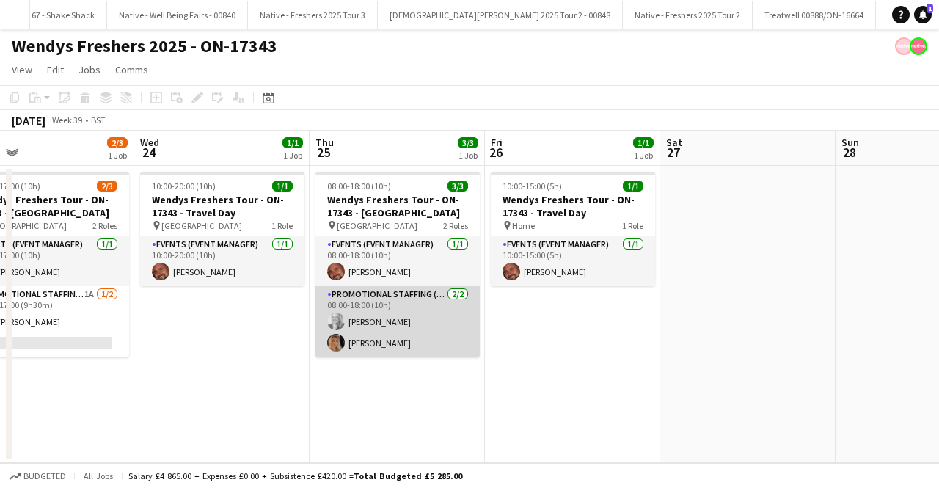
click at [354, 351] on app-card-role "Promotional Staffing (Brand Ambassadors) 2/2 08:00-18:00 (10h) Elizabeth Norton…" at bounding box center [398, 321] width 164 height 71
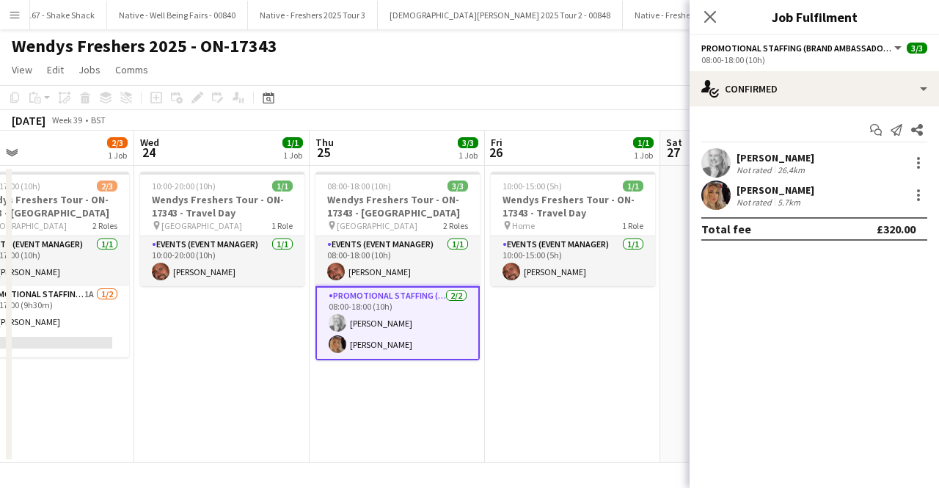
click at [796, 178] on div "Elizabeth Norton Not rated 26.4km Bethany Mccall Not rated 5.7km" at bounding box center [814, 179] width 249 height 62
click at [790, 190] on div "Bethany Mccall" at bounding box center [776, 189] width 78 height 13
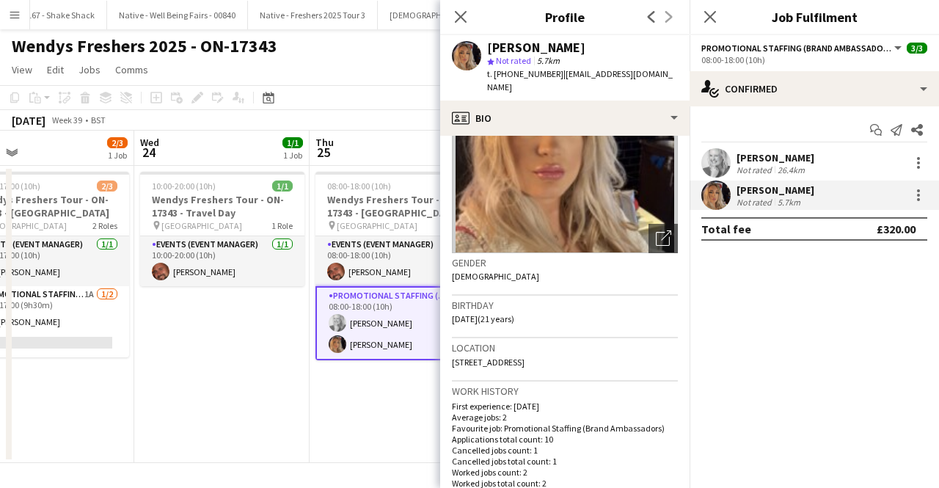
scroll to position [147, 0]
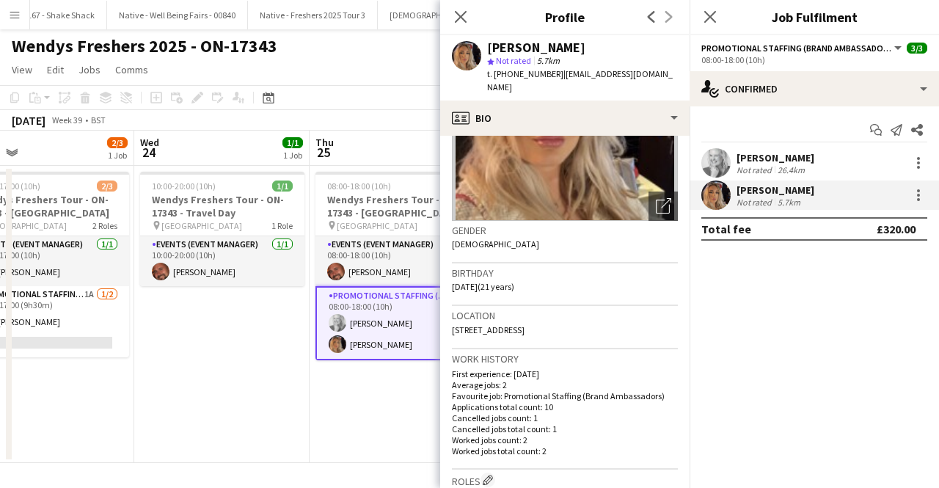
click at [357, 431] on app-date-cell "08:00-18:00 (10h) 3/3 Wendys Freshers Tour - ON-17343 - University of Southampt…" at bounding box center [397, 314] width 175 height 297
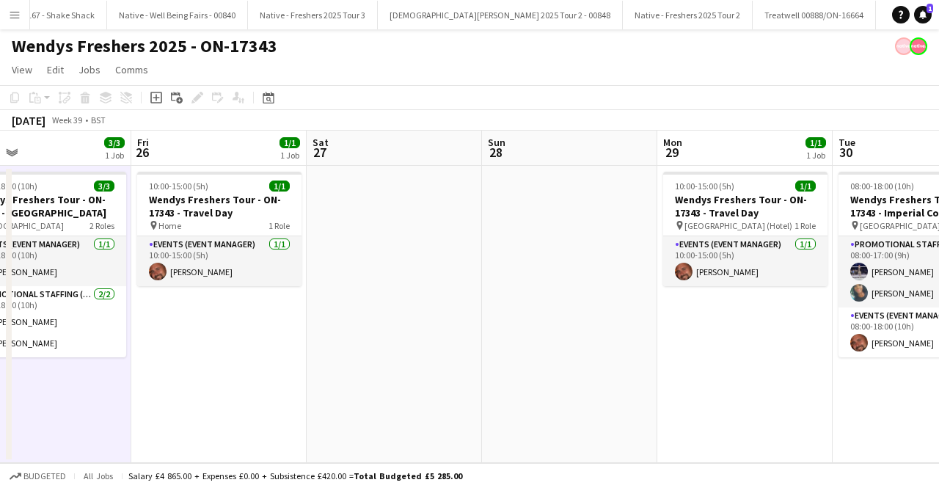
drag, startPoint x: 799, startPoint y: 300, endPoint x: 572, endPoint y: 309, distance: 226.9
click at [396, 309] on app-calendar-viewport "Tue 23 2/3 1 Job Wed 24 1/1 1 Job Thu 25 3/3 1 Job Fri 26 1/1 1 Job Sat 27 Sun …" at bounding box center [469, 297] width 939 height 332
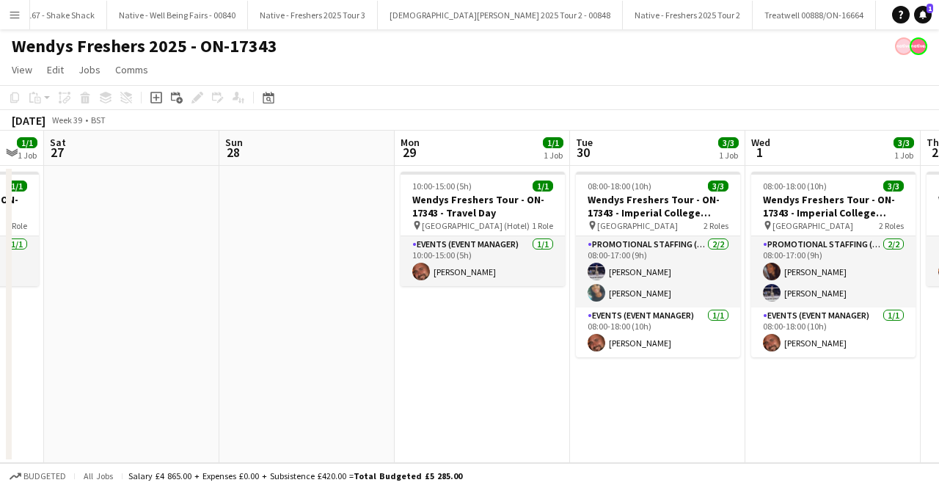
drag, startPoint x: 666, startPoint y: 309, endPoint x: 443, endPoint y: 313, distance: 223.1
click at [440, 313] on app-calendar-viewport "Tue 23 2/3 1 Job Wed 24 1/1 1 Job Thu 25 3/3 1 Job Fri 26 1/1 1 Job Sat 27 Sun …" at bounding box center [469, 297] width 939 height 332
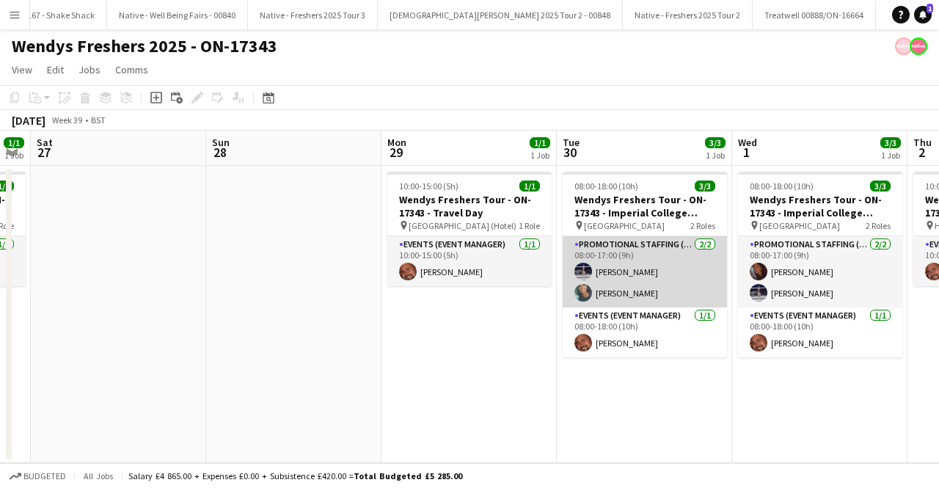
click at [650, 281] on app-card-role "Promotional Staffing (Brand Ambassadors) 2/2 08:00-17:00 (9h) Brandon Cooper Mi…" at bounding box center [645, 271] width 164 height 71
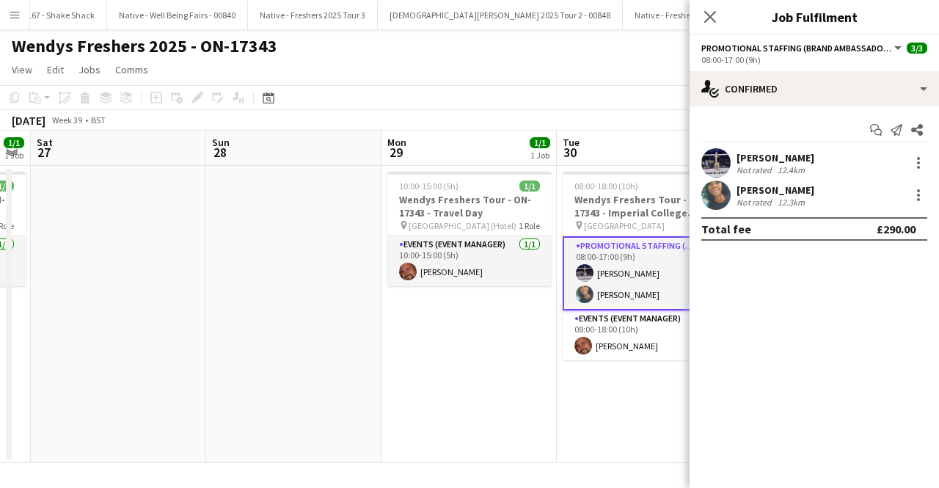
click at [737, 159] on div "Brandon Cooper Not rated 12.4km" at bounding box center [814, 162] width 249 height 29
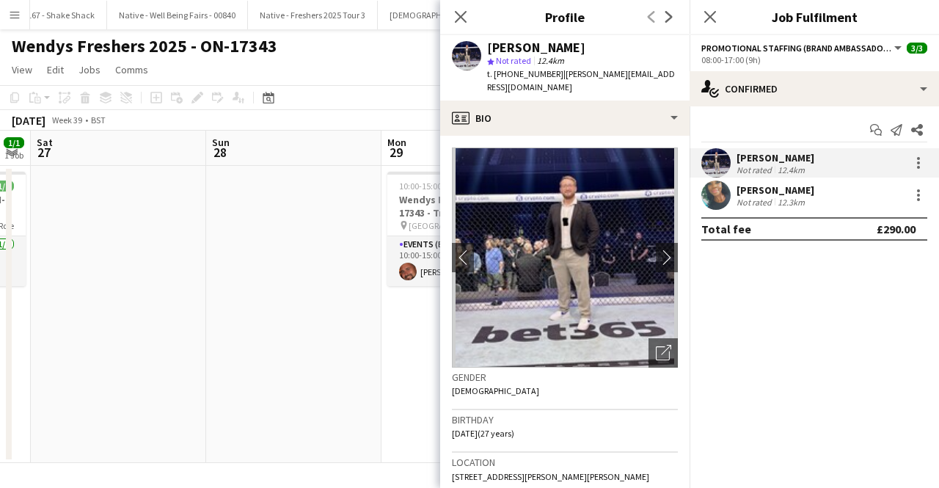
drag, startPoint x: 387, startPoint y: 367, endPoint x: 408, endPoint y: 346, distance: 29.6
click at [390, 362] on app-date-cell "10:00-15:00 (5h) 1/1 Wendys Freshers Tour - ON-17343 - Travel Day pin London (H…" at bounding box center [469, 314] width 175 height 297
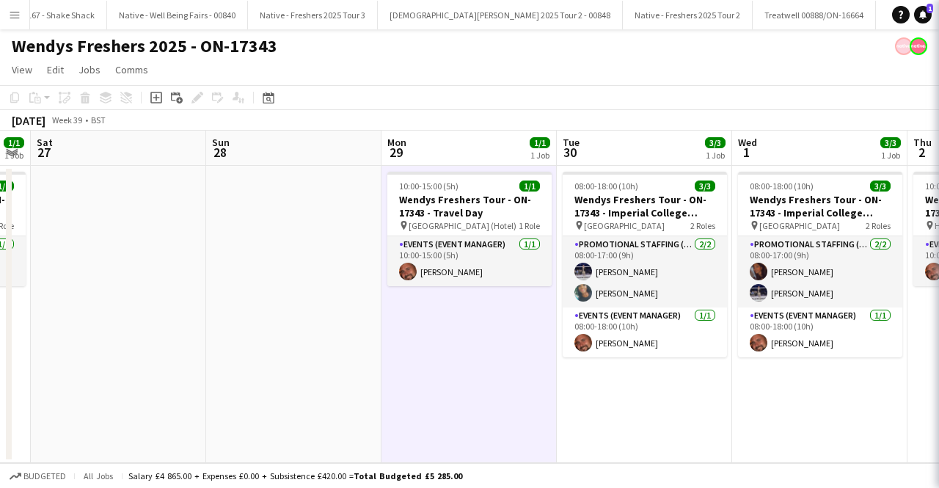
scroll to position [0, 668]
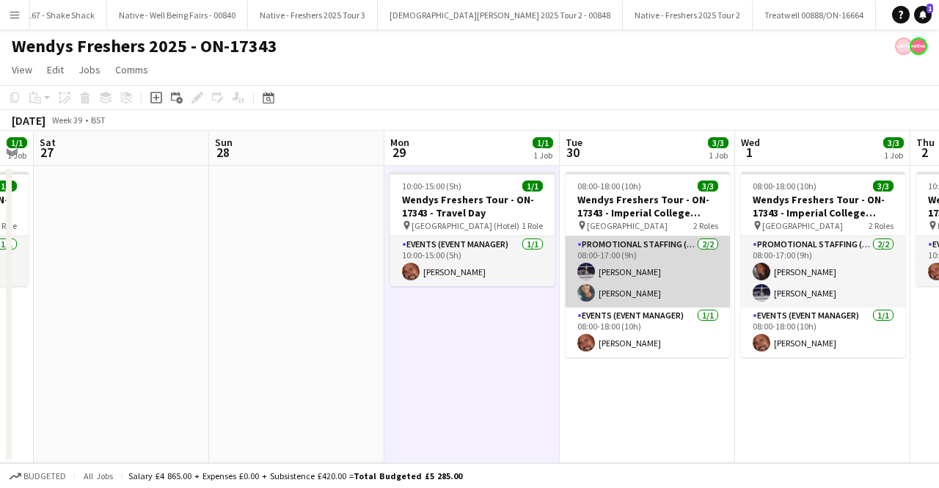
click at [643, 296] on app-card-role "Promotional Staffing (Brand Ambassadors) 2/2 08:00-17:00 (9h) Brandon Cooper Mi…" at bounding box center [648, 271] width 164 height 71
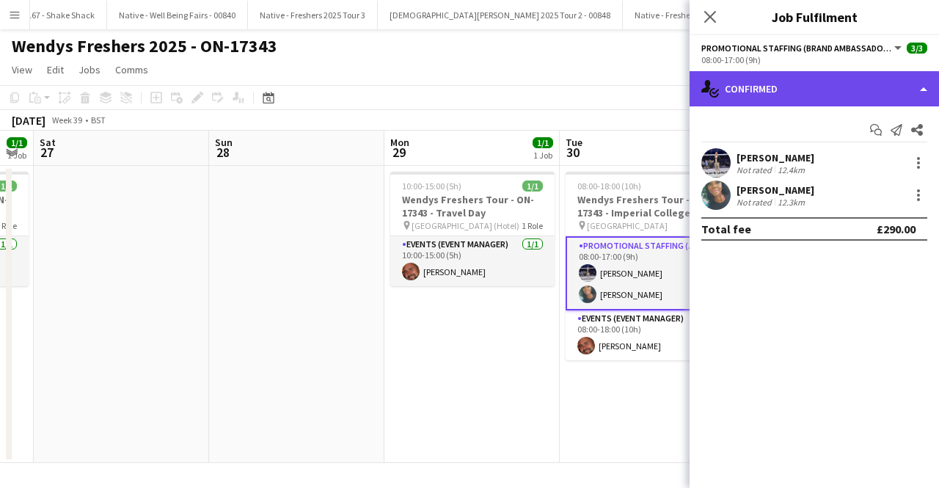
click at [754, 83] on div "single-neutral-actions-check-2 Confirmed" at bounding box center [814, 88] width 249 height 35
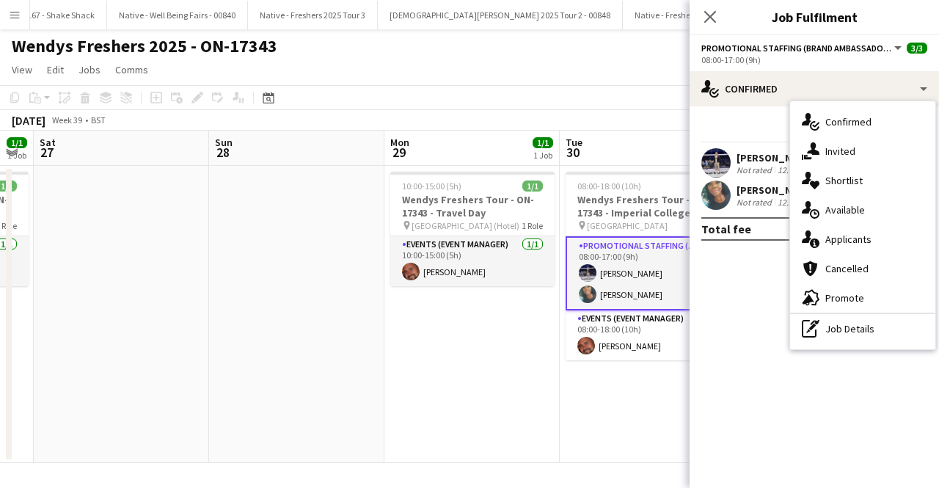
click at [757, 197] on div "Not rated" at bounding box center [756, 202] width 38 height 11
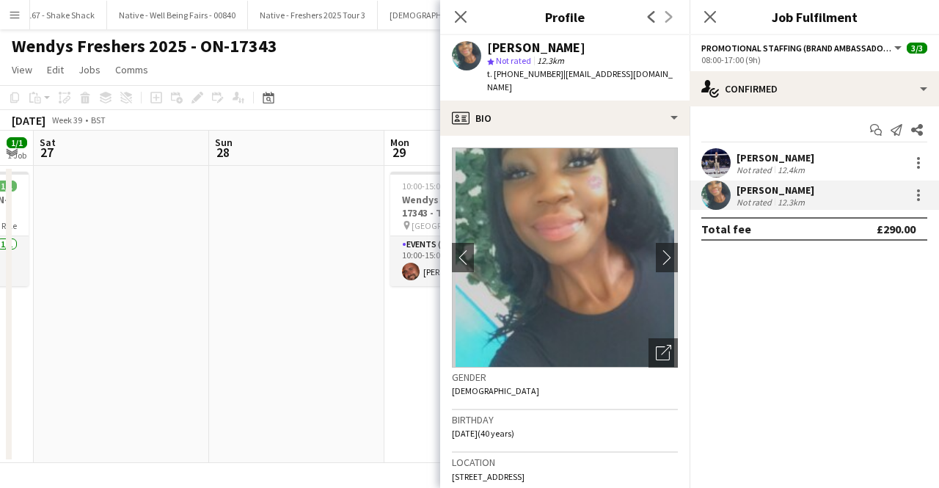
click at [373, 347] on app-date-cell at bounding box center [296, 314] width 175 height 297
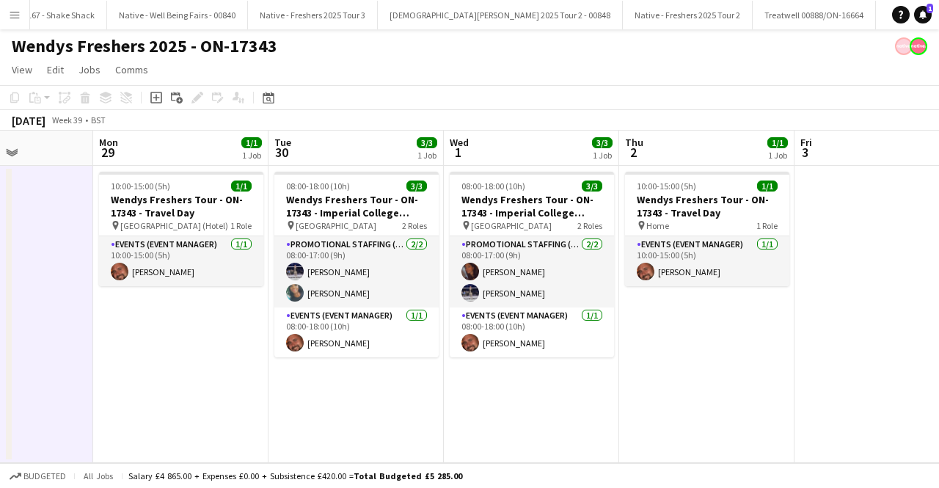
scroll to position [0, 610]
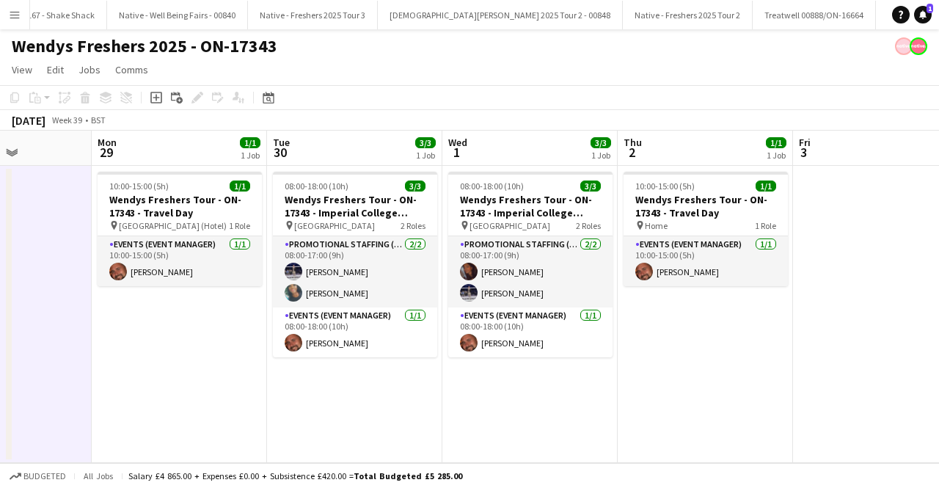
drag, startPoint x: 497, startPoint y: 332, endPoint x: 204, endPoint y: 337, distance: 292.8
click at [204, 337] on app-calendar-viewport "Thu 25 3/3 1 Job Fri 26 1/1 1 Job Sat 27 Sun 28 Mon 29 1/1 1 Job Tue 30 3/3 1 J…" at bounding box center [469, 297] width 939 height 332
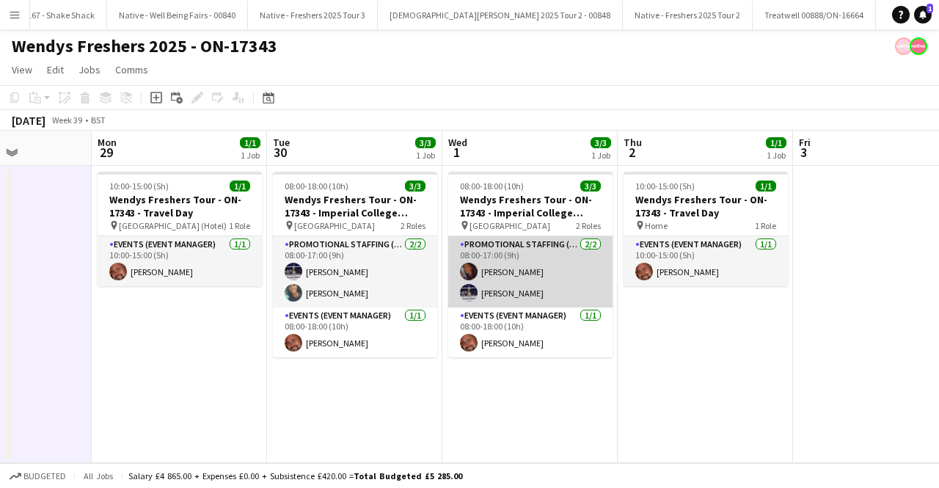
click at [527, 270] on app-card-role "Promotional Staffing (Brand Ambassadors) 2/2 08:00-17:00 (9h) Sanjana Ramlall B…" at bounding box center [530, 271] width 164 height 71
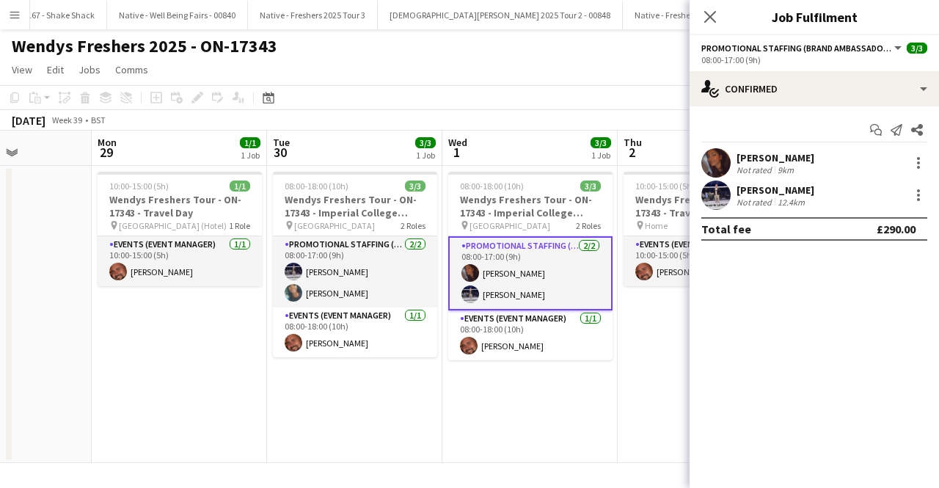
click at [767, 143] on div "Start chat Send notification Share Sanjana Ramlall Not rated 9km Brandon Cooper…" at bounding box center [814, 179] width 249 height 146
click at [769, 149] on div "Sanjana Ramlall Not rated 9km" at bounding box center [814, 162] width 249 height 29
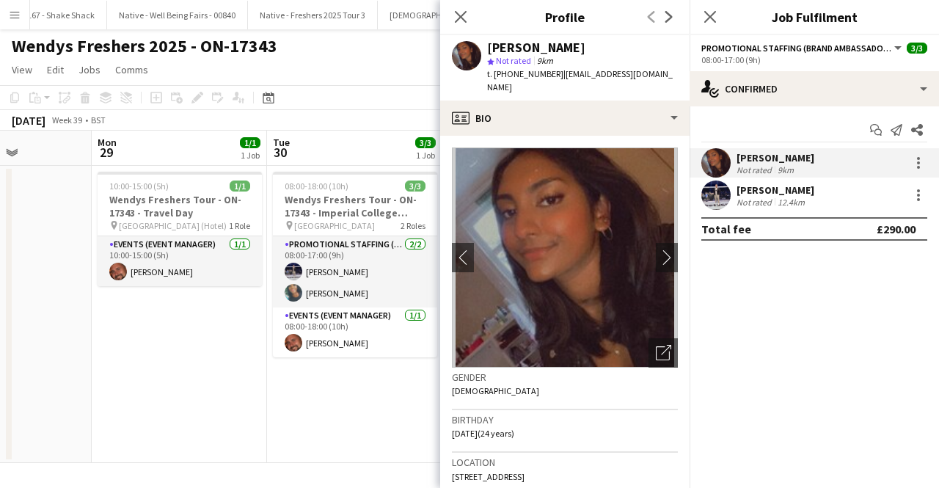
click at [396, 378] on app-date-cell "08:00-18:00 (10h) 3/3 Wendys Freshers Tour - ON-17343 - Imperial College London…" at bounding box center [354, 314] width 175 height 297
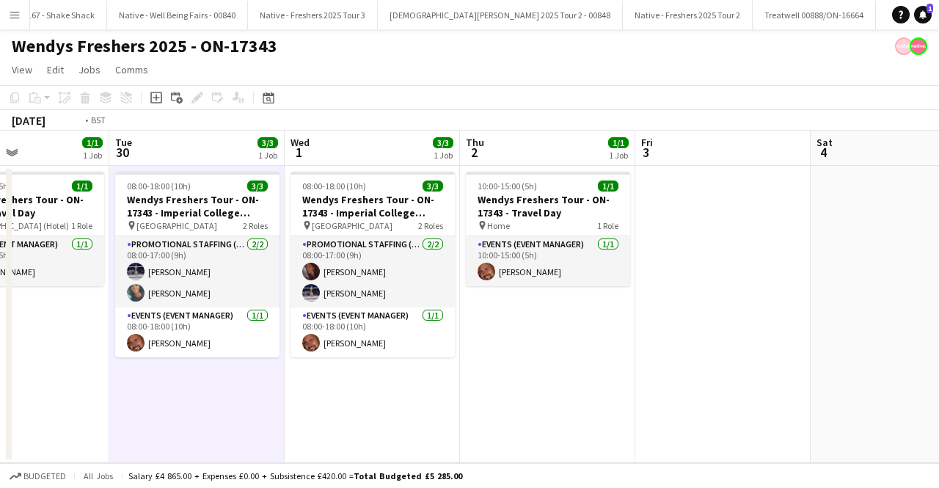
drag, startPoint x: 697, startPoint y: 309, endPoint x: 119, endPoint y: 309, distance: 578.2
click at [119, 309] on app-calendar-viewport "Thu 25 3/3 1 Job Fri 26 1/1 1 Job Sat 27 Sun 28 Mon 29 1/1 1 Job Tue 30 3/3 1 J…" at bounding box center [469, 297] width 939 height 332
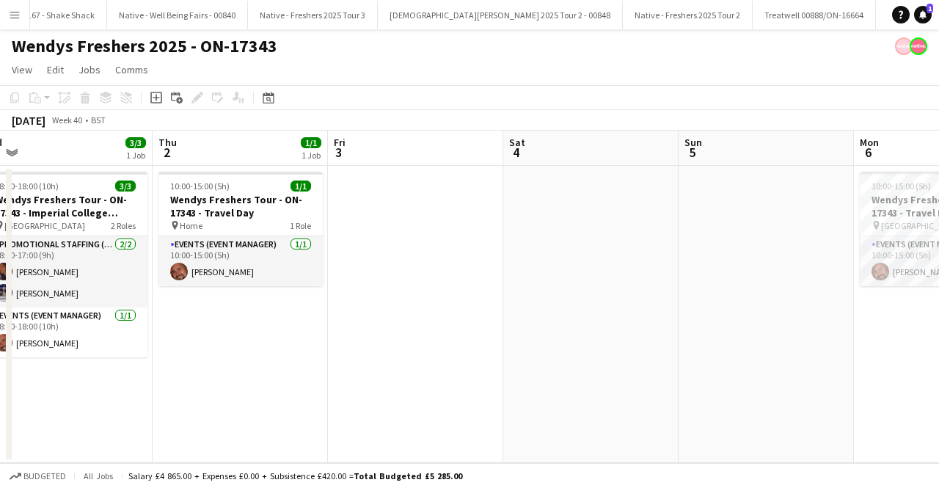
drag, startPoint x: 512, startPoint y: 332, endPoint x: 223, endPoint y: 338, distance: 289.2
click at [223, 338] on app-calendar-viewport "Mon 29 1/1 1 Job Tue 30 3/3 1 Job Wed 1 3/3 1 Job Thu 2 1/1 1 Job Fri 3 Sat 4 S…" at bounding box center [469, 297] width 939 height 332
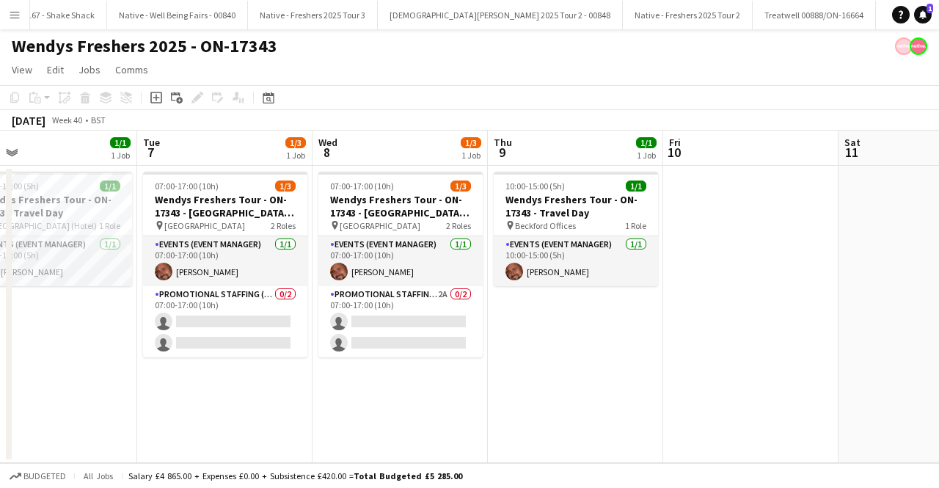
drag, startPoint x: 577, startPoint y: 338, endPoint x: 273, endPoint y: 346, distance: 304.7
click at [275, 346] on app-calendar-viewport "Fri 3 Sat 4 Sun 5 Mon 6 1/1 1 Job Tue 7 1/3 1 Job Wed 8 1/3 1 Job Thu 9 1/1 1 J…" at bounding box center [469, 297] width 939 height 332
